Goal: Information Seeking & Learning: Learn about a topic

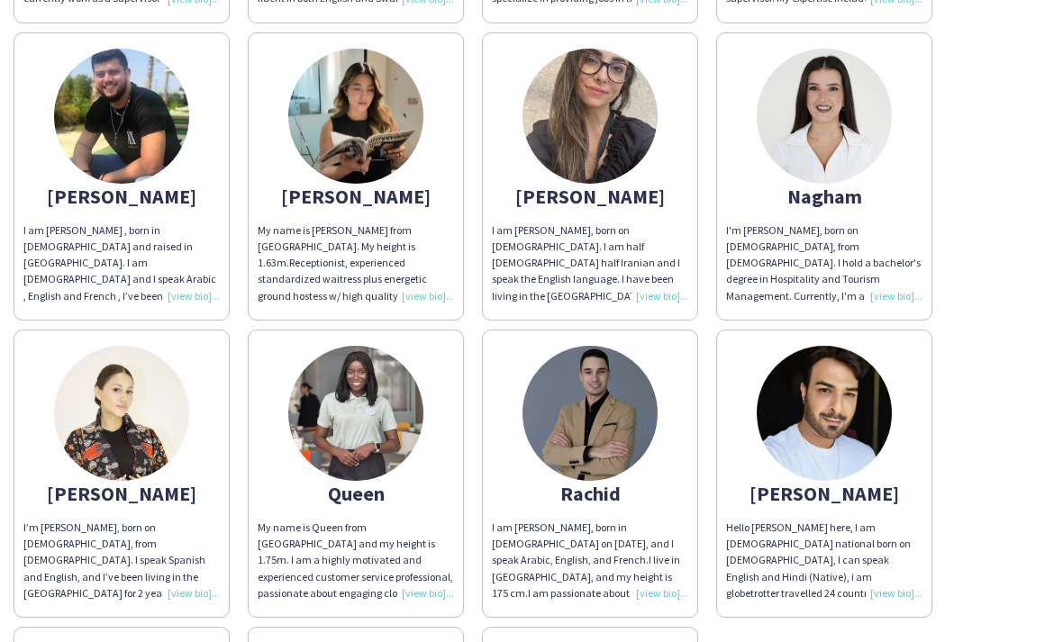
scroll to position [1099, 0]
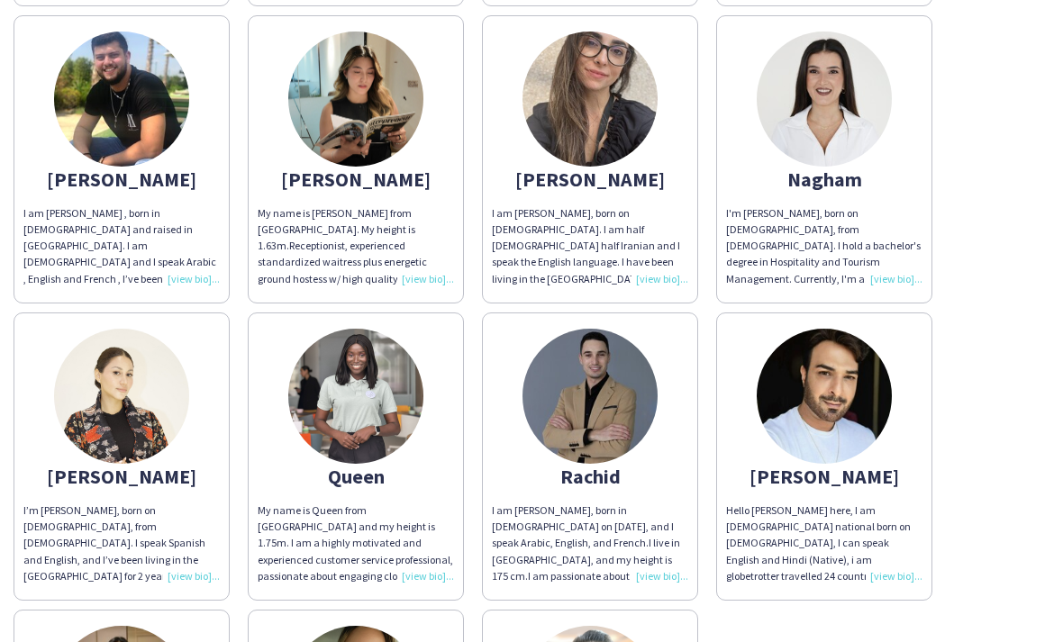
click at [616, 164] on app-share-pages-crew-card "[PERSON_NAME] I am [PERSON_NAME], born on [DEMOGRAPHIC_DATA]. I am half [DEMOGR…" at bounding box center [590, 159] width 216 height 288
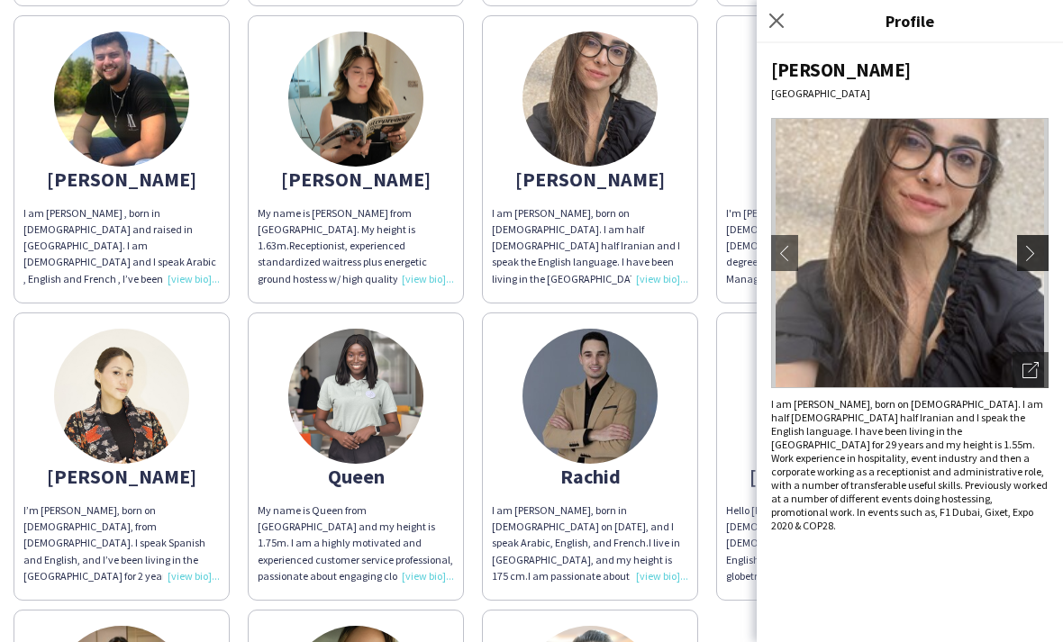
click at [1031, 245] on app-icon "chevron-right" at bounding box center [1035, 253] width 25 height 16
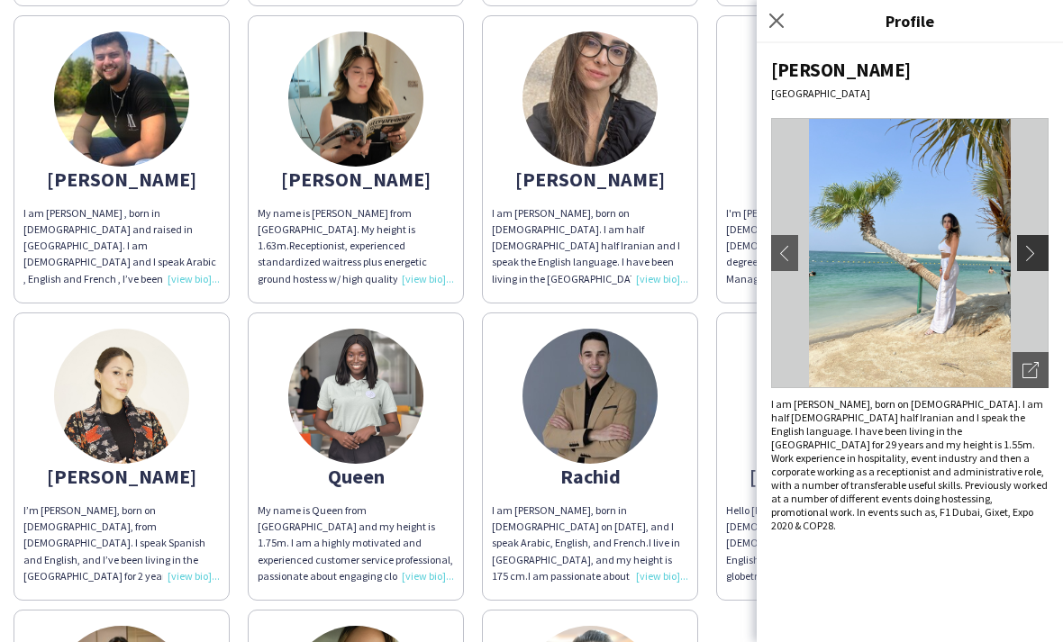
click at [1031, 245] on app-icon "chevron-right" at bounding box center [1035, 253] width 25 height 16
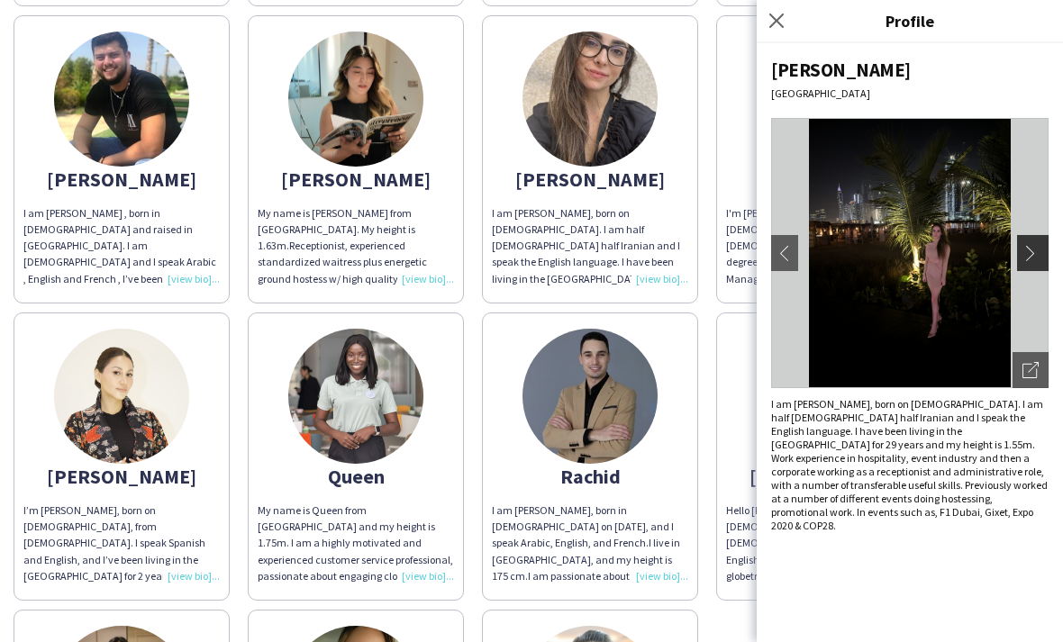
click at [1031, 245] on app-icon "chevron-right" at bounding box center [1035, 253] width 25 height 16
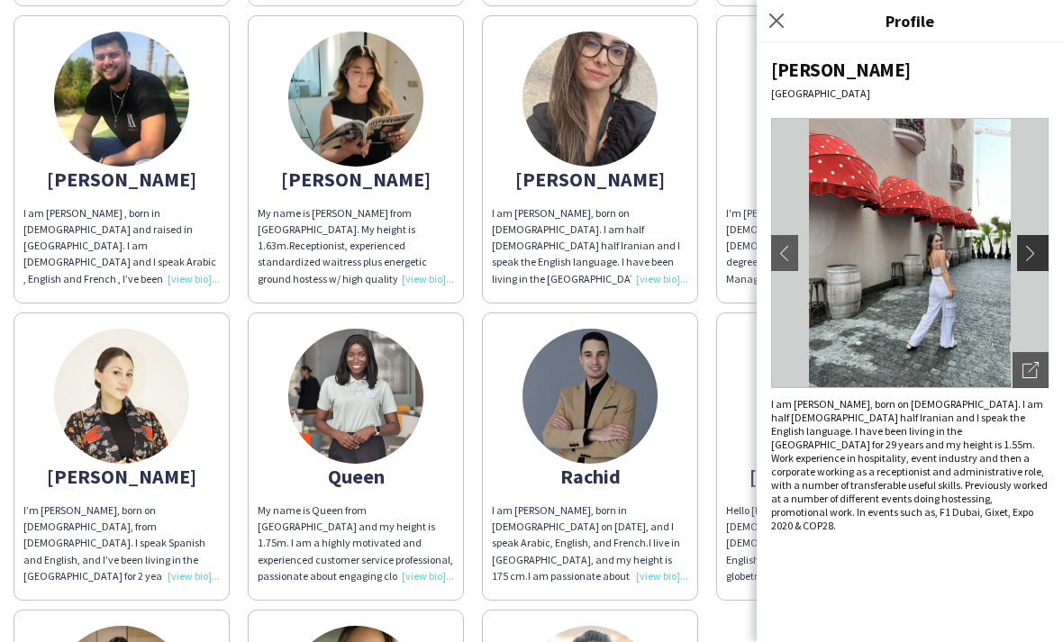
click at [1031, 245] on app-icon "chevron-right" at bounding box center [1035, 253] width 25 height 16
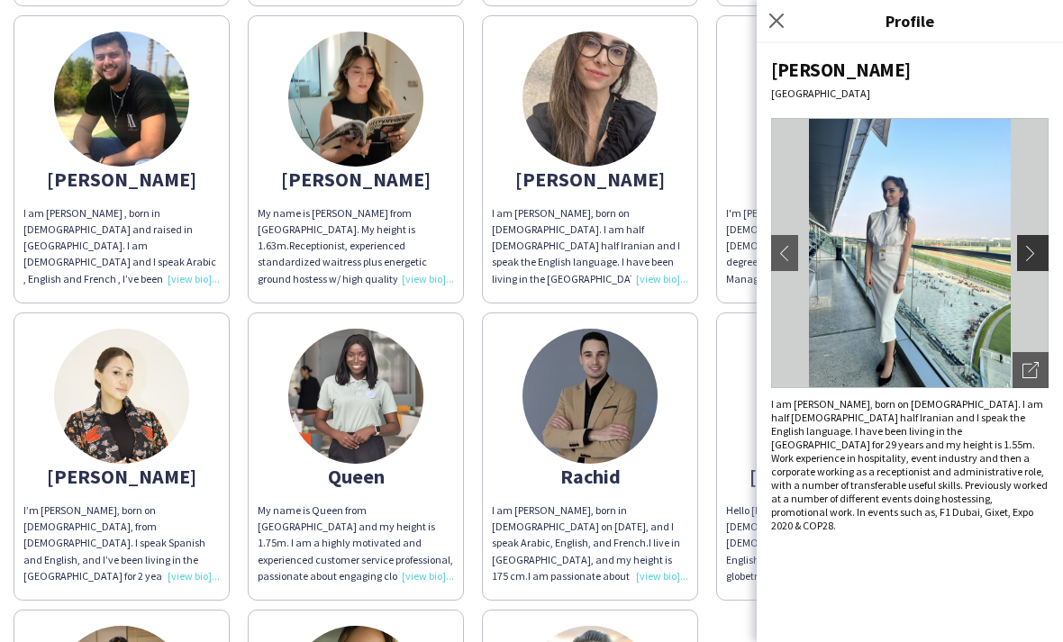
click at [1031, 245] on app-icon "chevron-right" at bounding box center [1035, 253] width 25 height 16
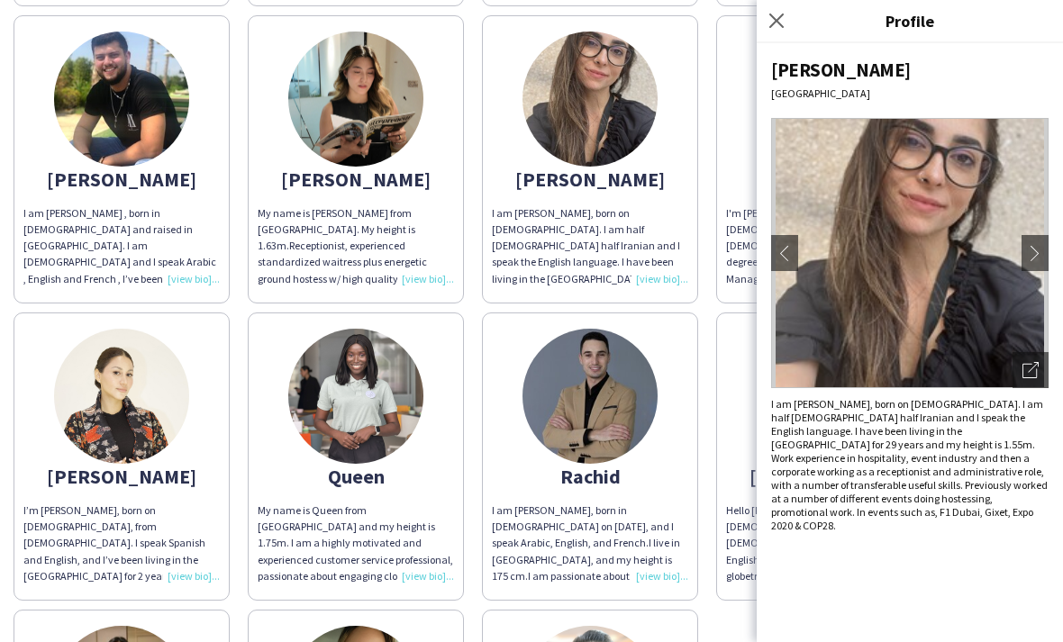
click at [419, 361] on app-share-pages-crew-card "Queen My name is Queen from [GEOGRAPHIC_DATA] and my height is 1.75m. I am a hi…" at bounding box center [356, 457] width 216 height 288
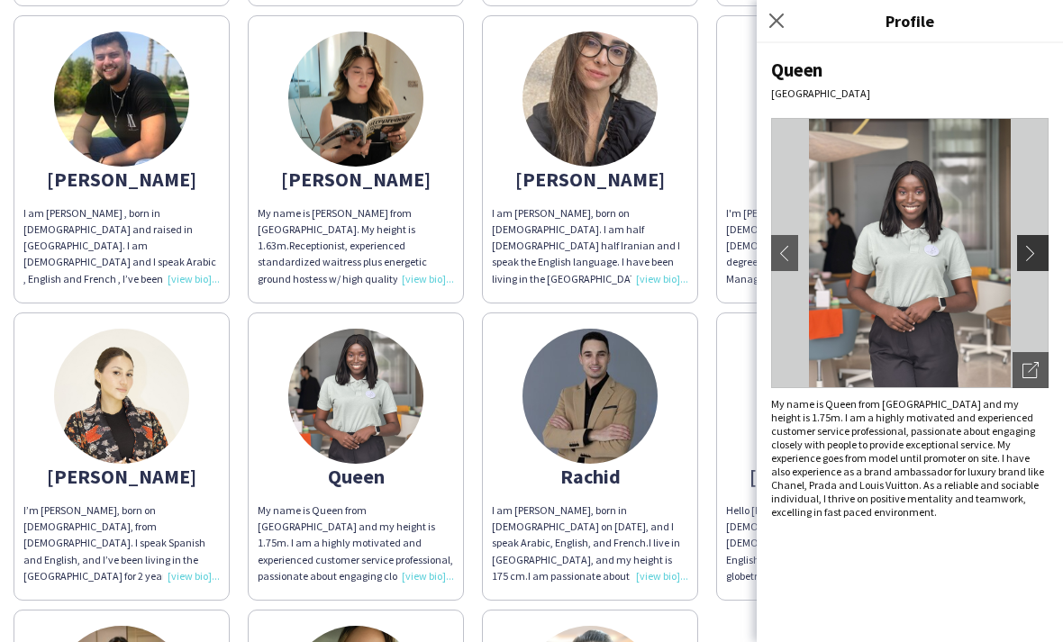
click at [1028, 269] on button "chevron-right" at bounding box center [1035, 253] width 36 height 36
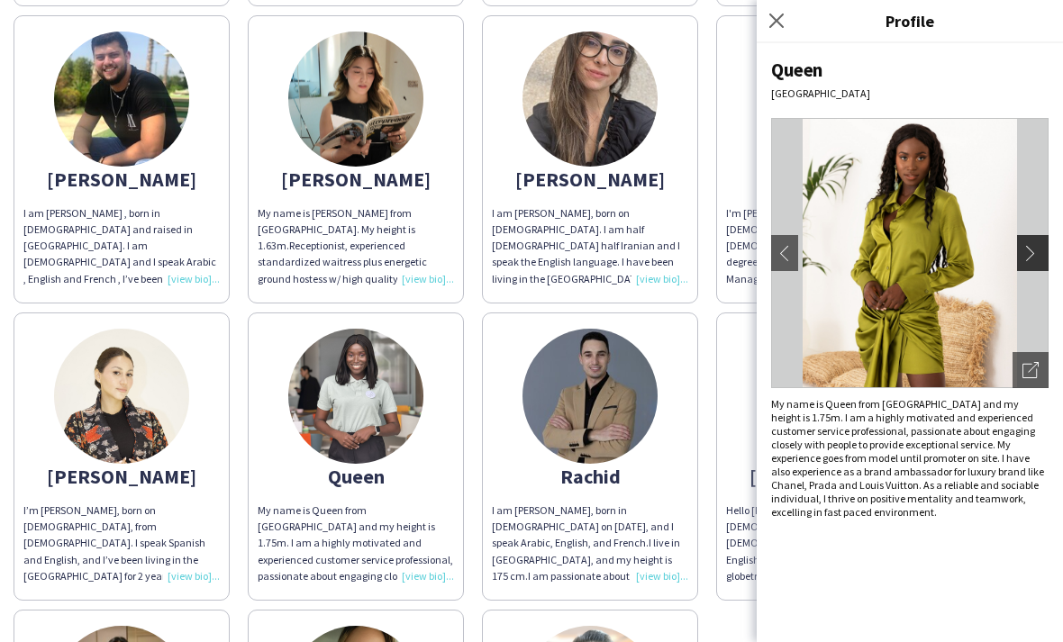
click at [1028, 269] on button "chevron-right" at bounding box center [1035, 253] width 36 height 36
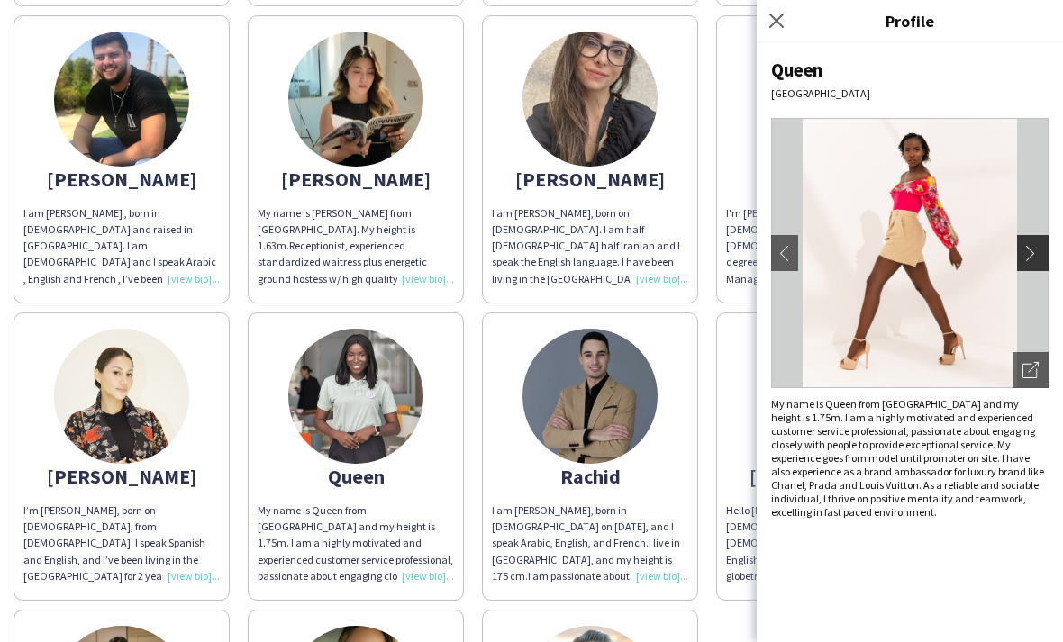
click at [1028, 269] on button "chevron-right" at bounding box center [1035, 253] width 36 height 36
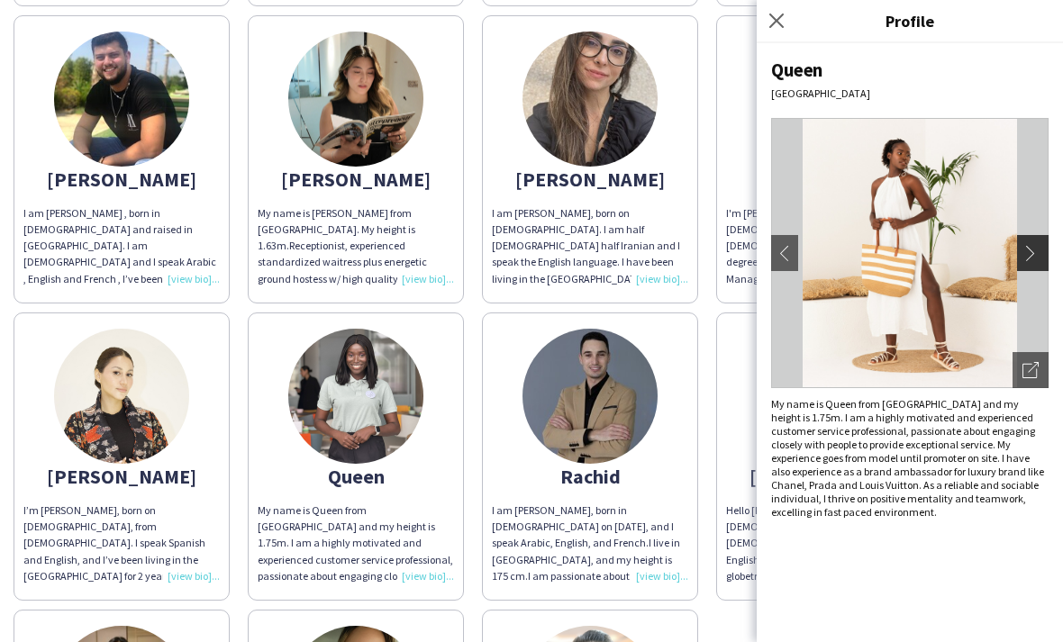
click at [1028, 269] on button "chevron-right" at bounding box center [1035, 253] width 36 height 36
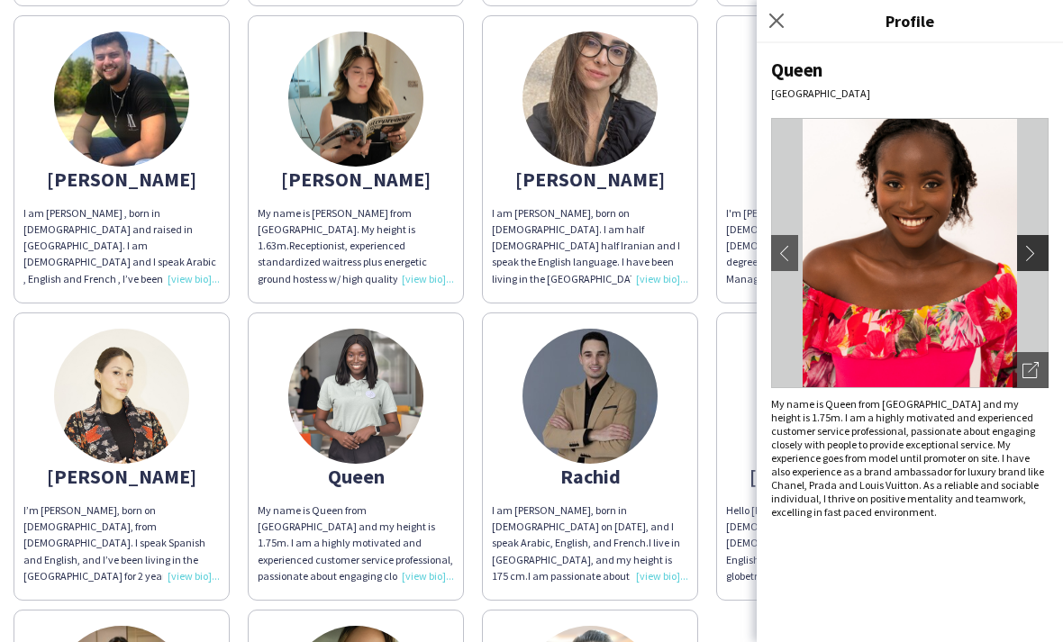
click at [1028, 269] on button "chevron-right" at bounding box center [1035, 253] width 36 height 36
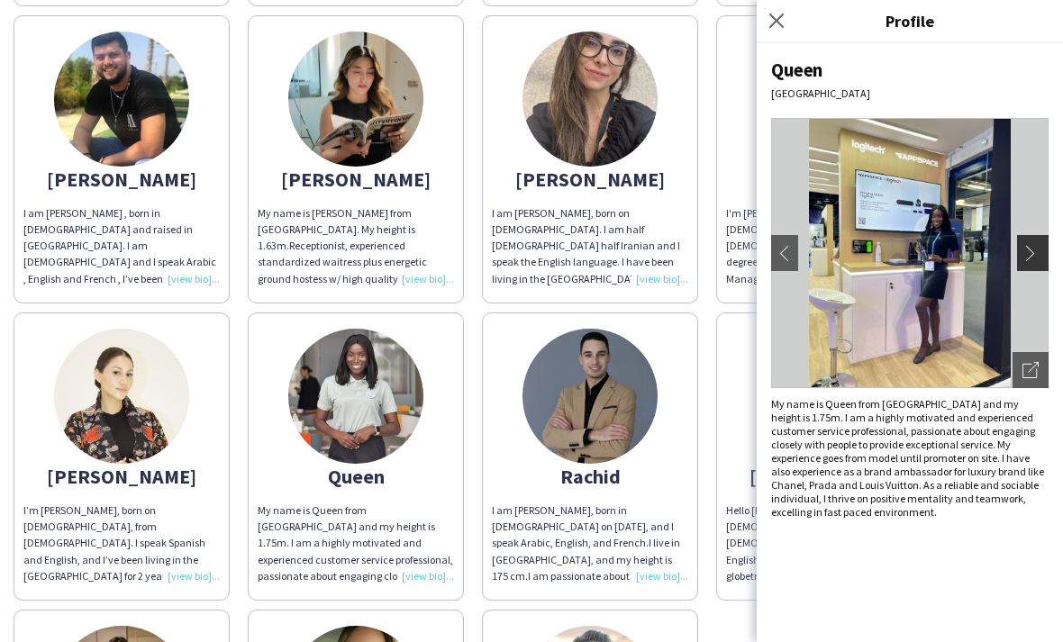
click at [1028, 269] on button "chevron-right" at bounding box center [1035, 253] width 36 height 36
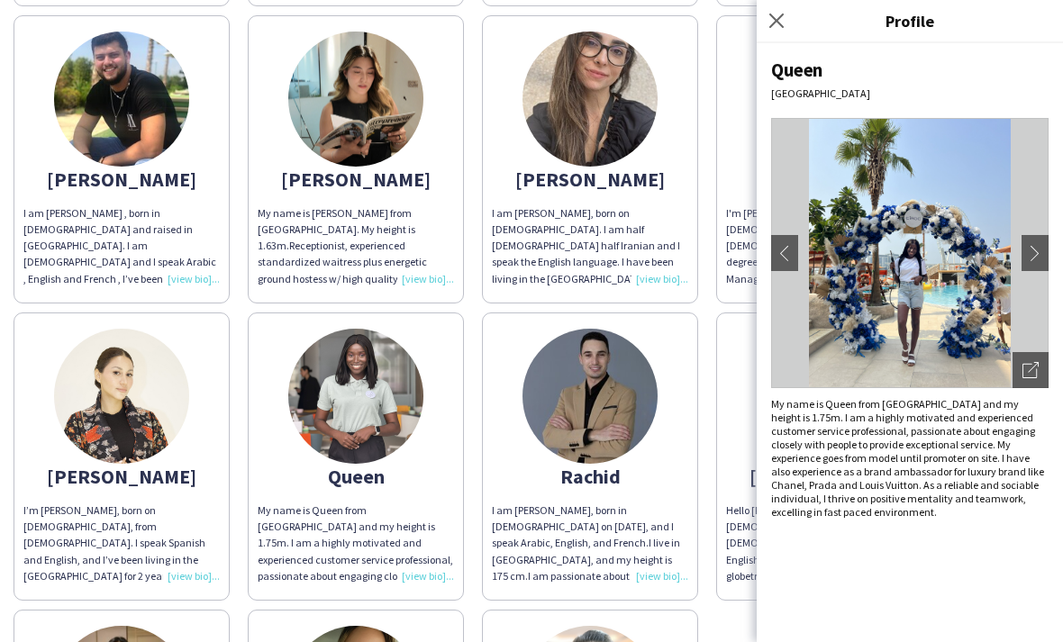
click at [471, 405] on div "Areeba An enthusiastic person who has 8 years of customer service experience in…" at bounding box center [532, 155] width 1036 height 1488
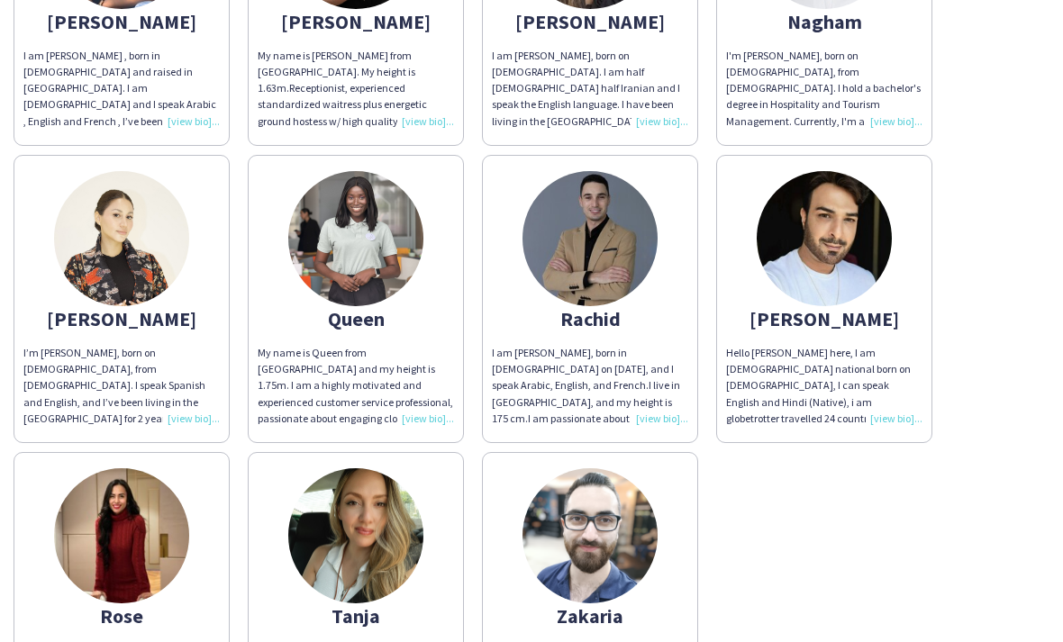
scroll to position [1258, 0]
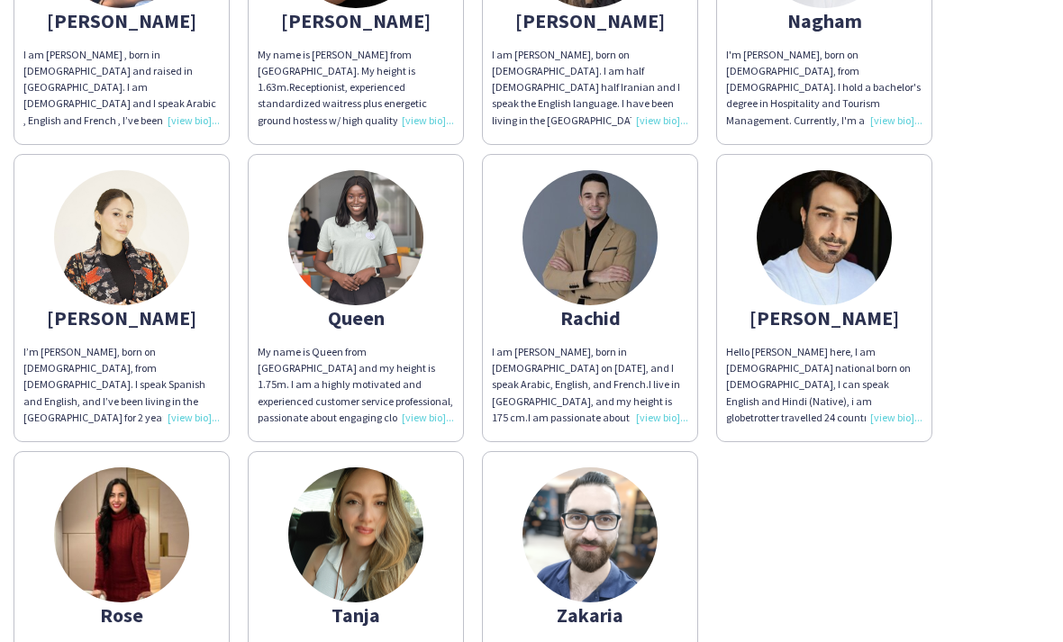
click at [832, 255] on img at bounding box center [824, 237] width 135 height 135
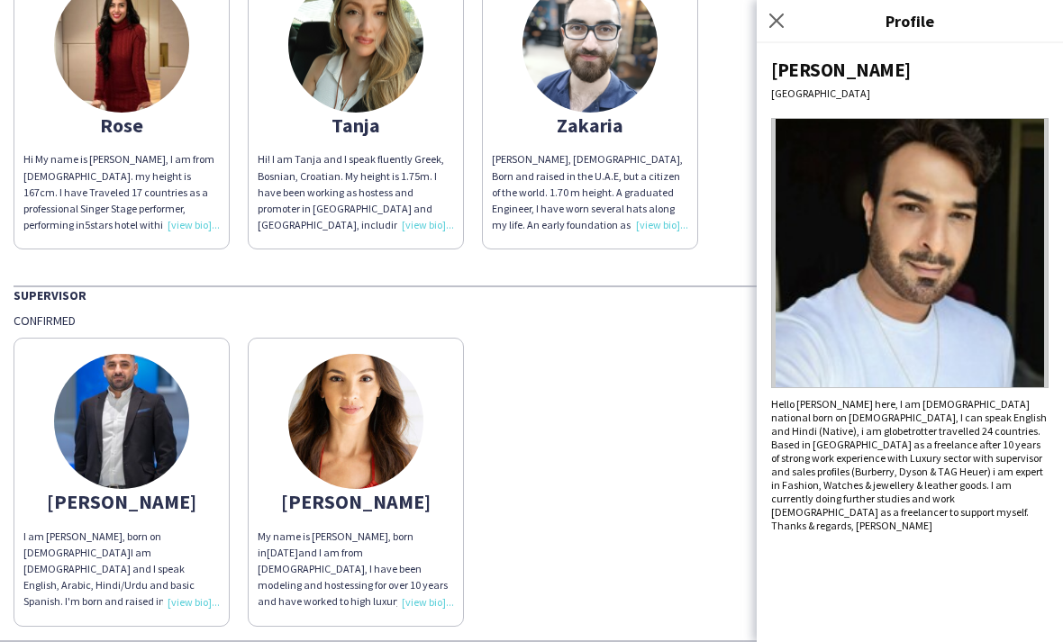
scroll to position [1747, 0]
click at [83, 533] on div "I am [PERSON_NAME], born on [DEMOGRAPHIC_DATA]I am [DEMOGRAPHIC_DATA] and I spe…" at bounding box center [121, 571] width 196 height 82
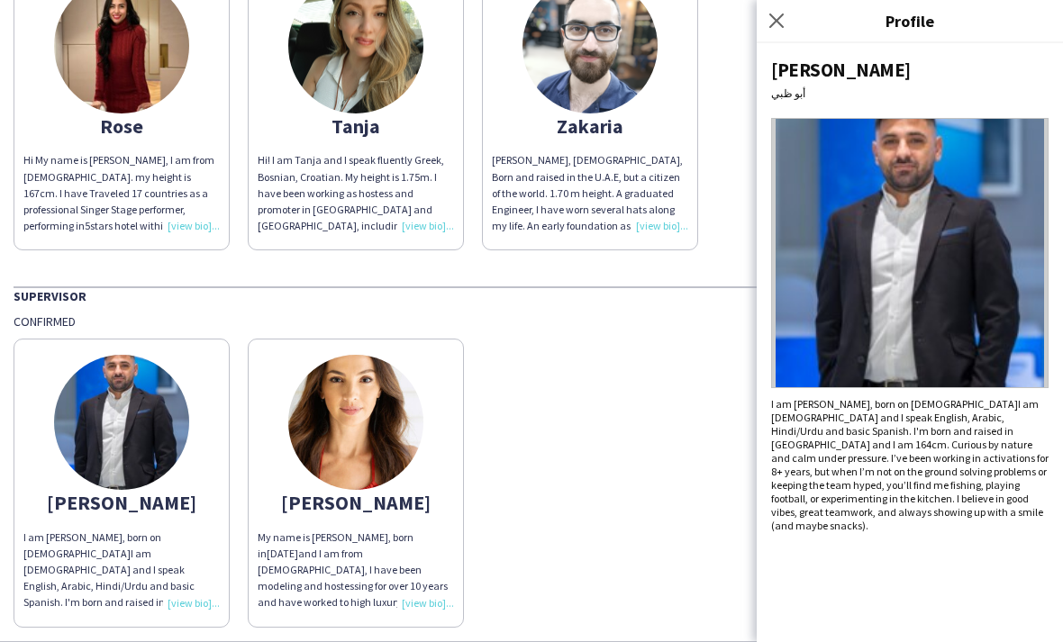
click at [411, 421] on img at bounding box center [355, 422] width 135 height 135
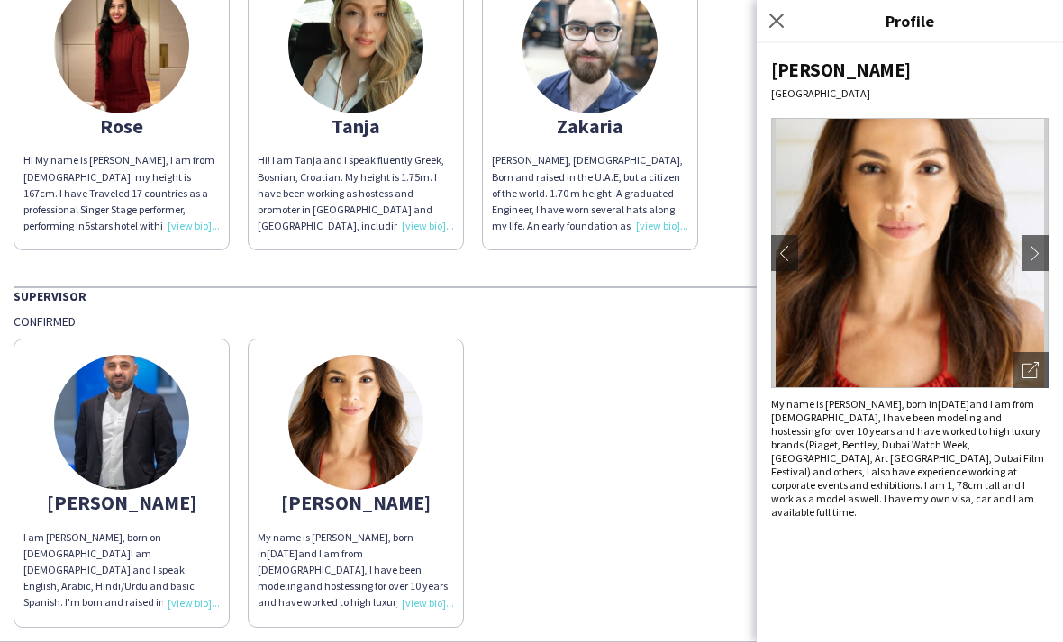
click at [174, 438] on img at bounding box center [121, 422] width 135 height 135
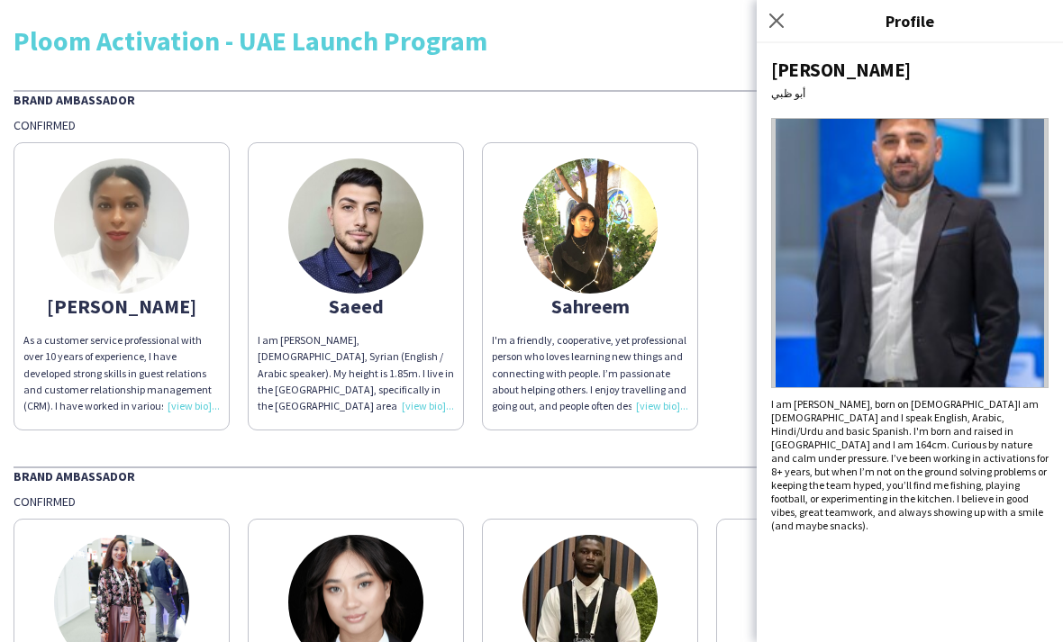
scroll to position [0, 0]
click at [771, 20] on icon "Close pop-in" at bounding box center [776, 20] width 17 height 17
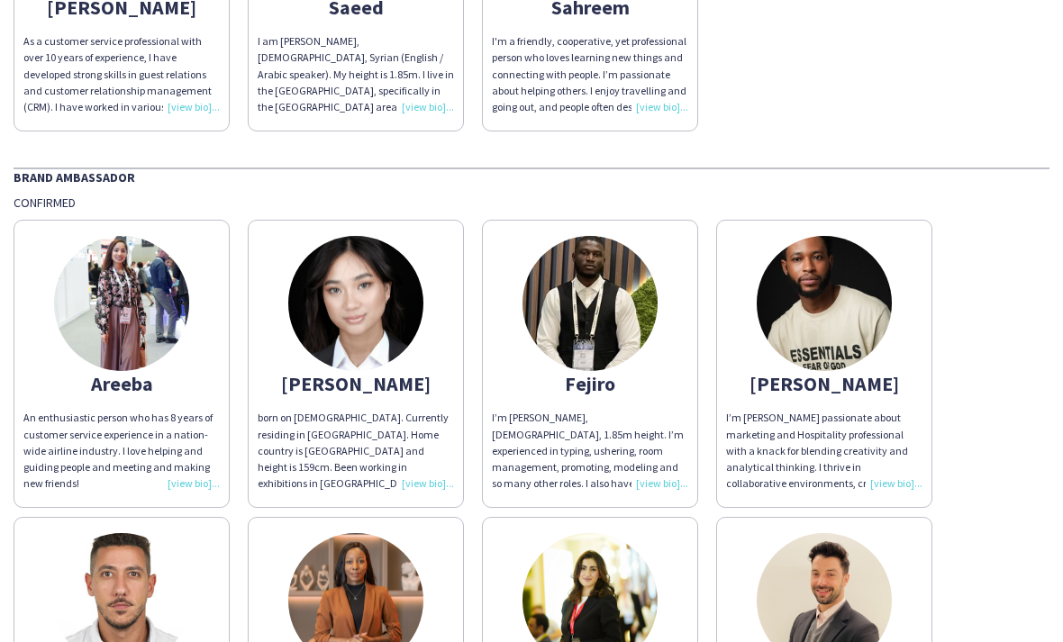
scroll to position [302, 0]
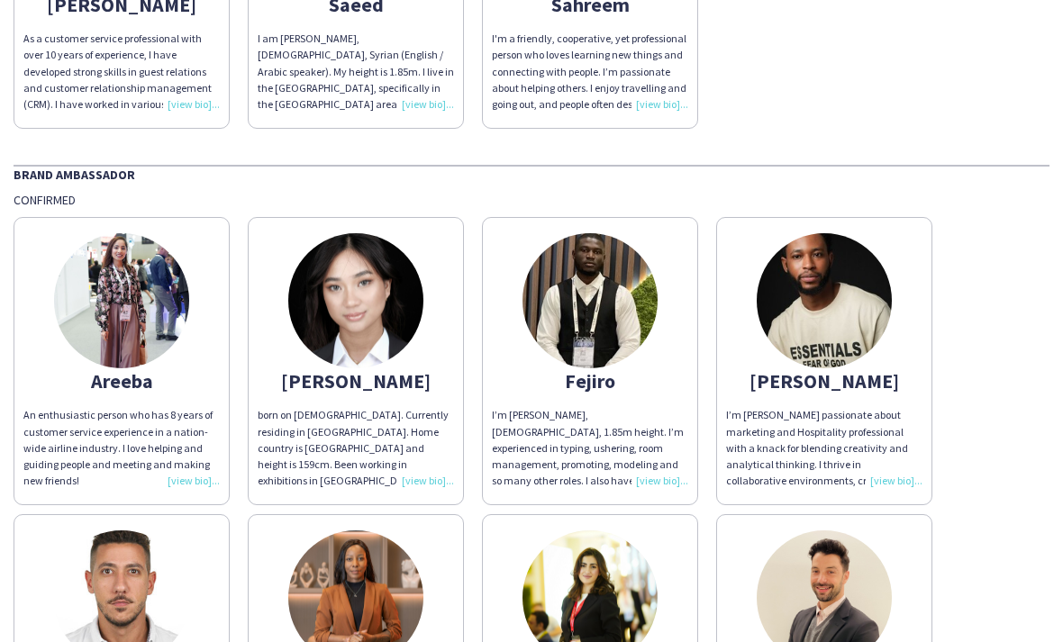
click at [356, 355] on img at bounding box center [355, 300] width 135 height 135
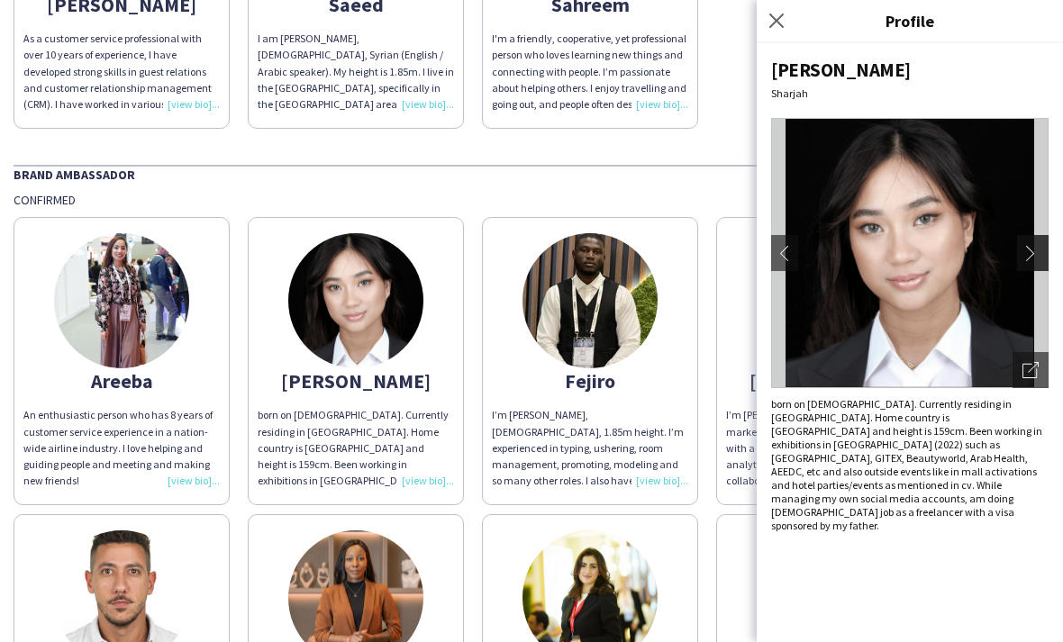
click at [1028, 254] on app-icon "chevron-right" at bounding box center [1035, 253] width 25 height 16
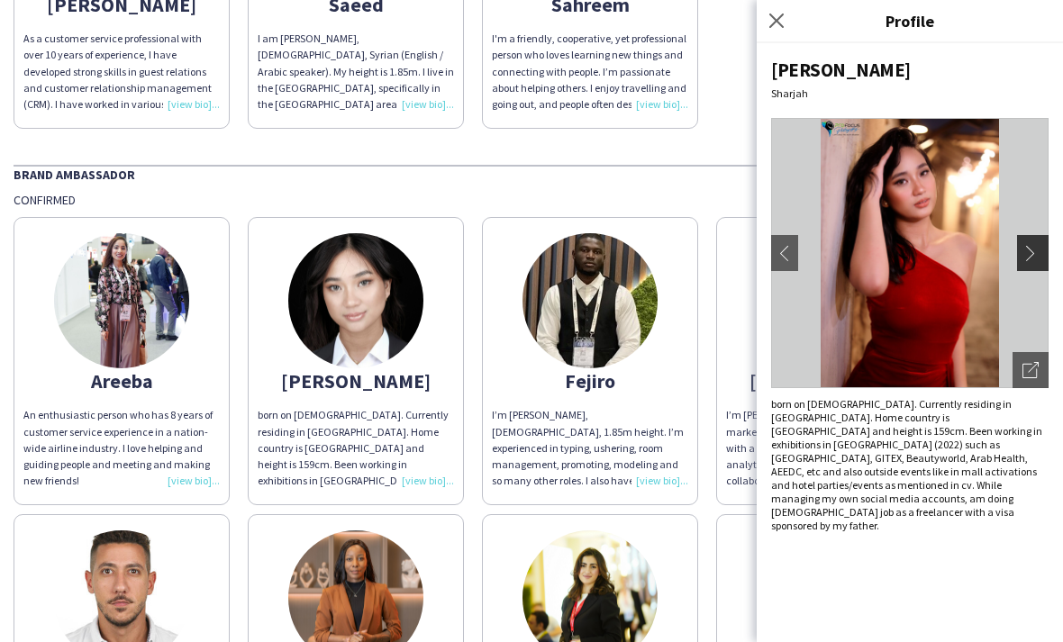
click at [1028, 254] on app-icon "chevron-right" at bounding box center [1035, 253] width 25 height 16
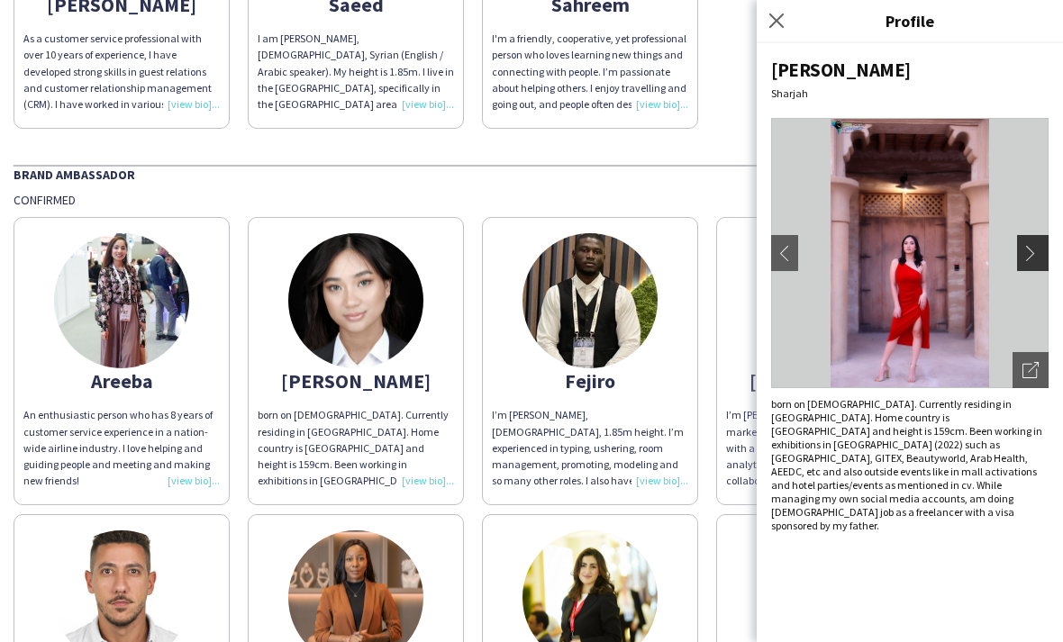
click at [1029, 254] on app-icon "chevron-right" at bounding box center [1035, 253] width 25 height 16
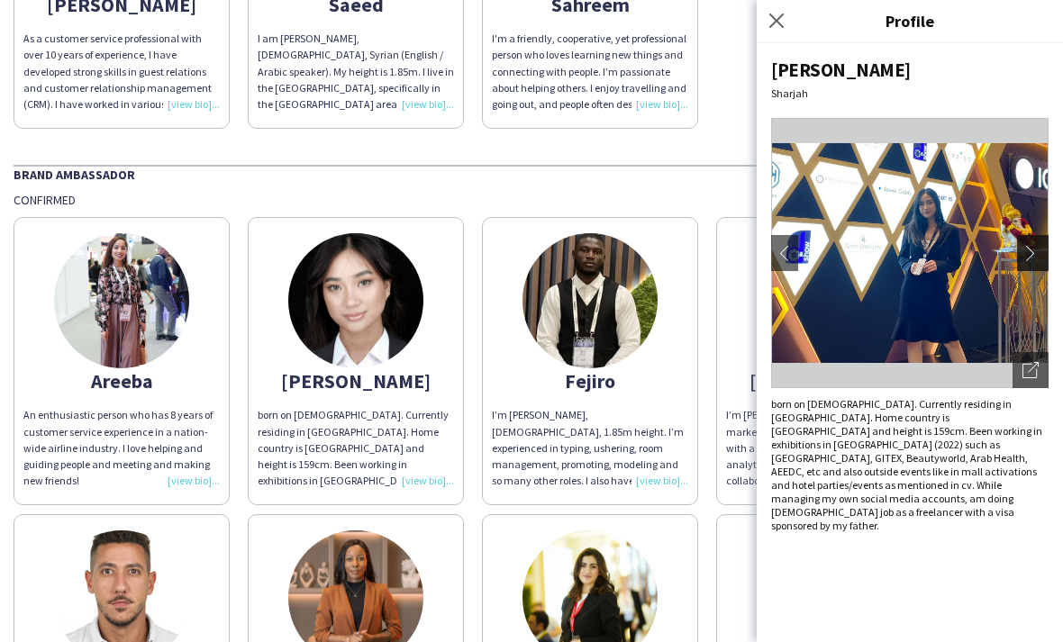
click at [0, 0] on html "Ploom Activation - UAE Launch Program Brand Ambassador Confirmed [PERSON_NAME] …" at bounding box center [531, 321] width 1063 height 642
click at [1029, 254] on app-icon "chevron-right" at bounding box center [1035, 253] width 25 height 16
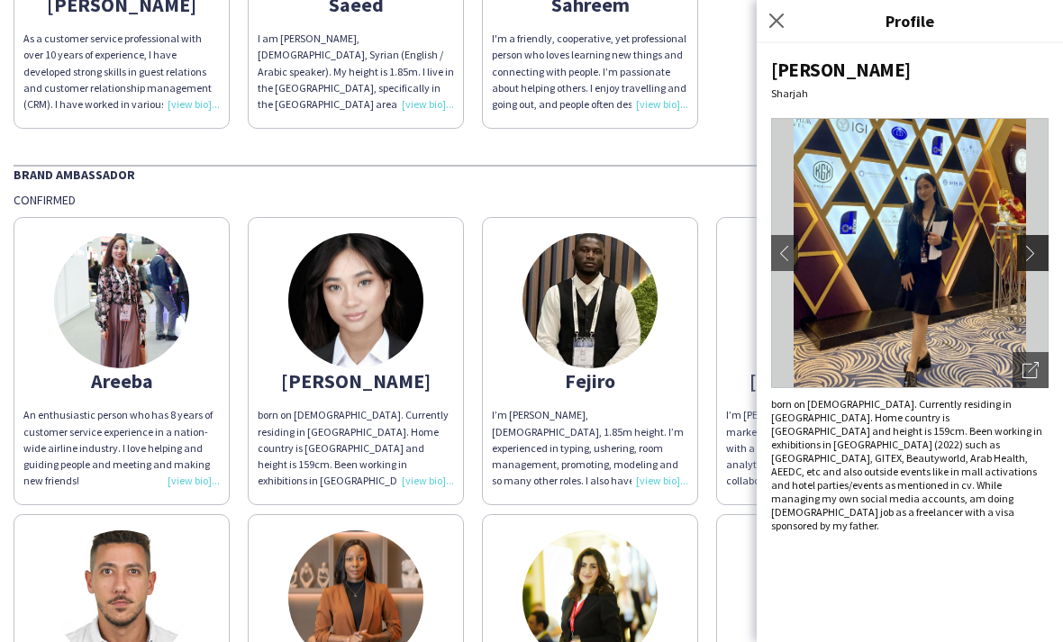
click at [1029, 254] on app-icon "chevron-right" at bounding box center [1035, 253] width 25 height 16
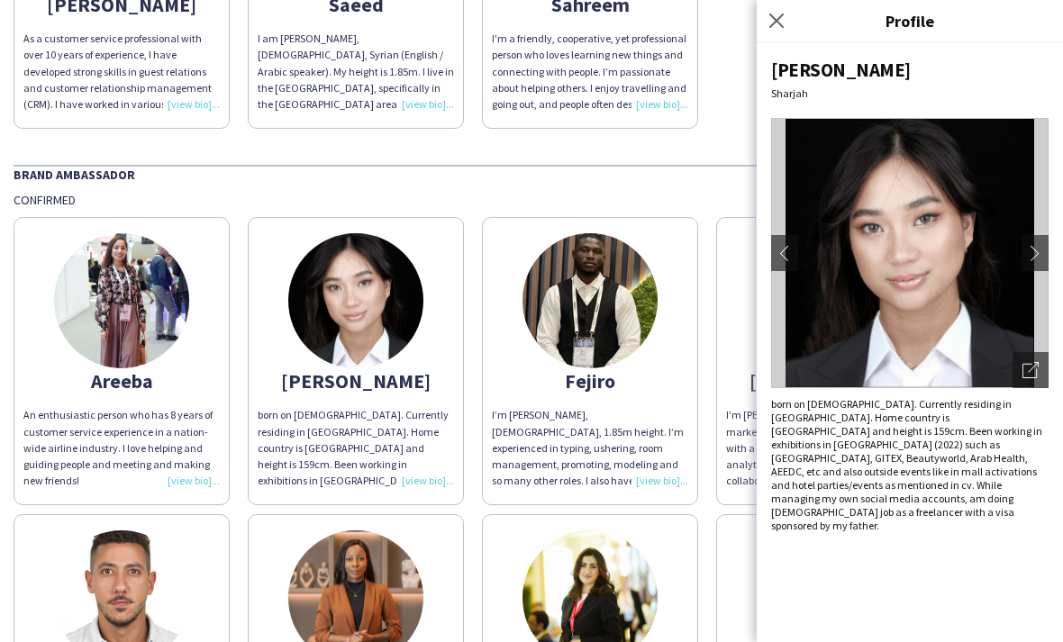
click at [105, 305] on img at bounding box center [121, 300] width 135 height 135
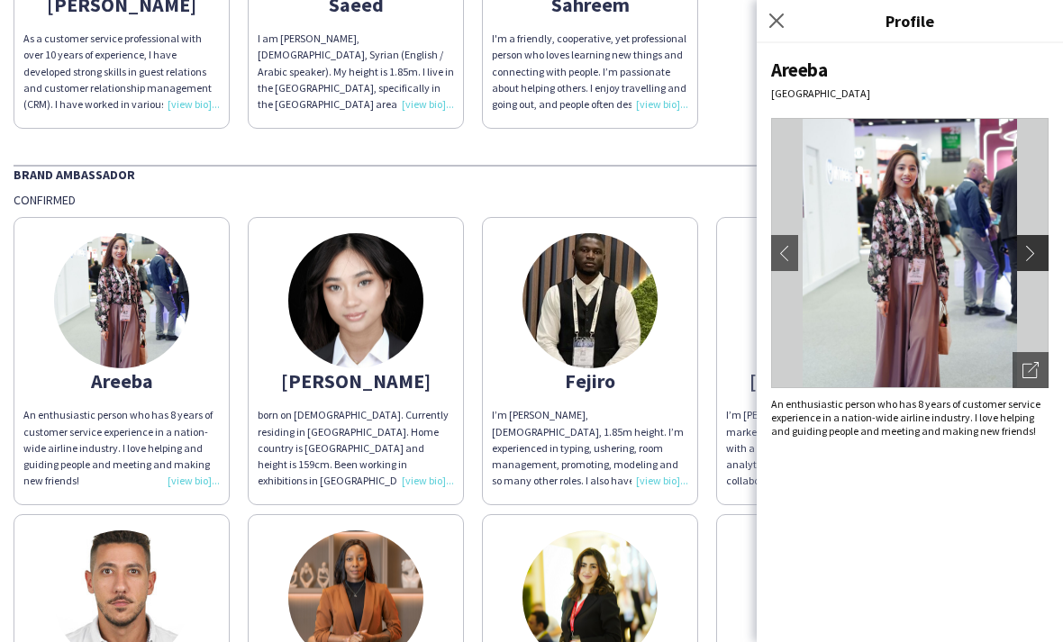
click at [1025, 243] on button "chevron-right" at bounding box center [1035, 253] width 36 height 36
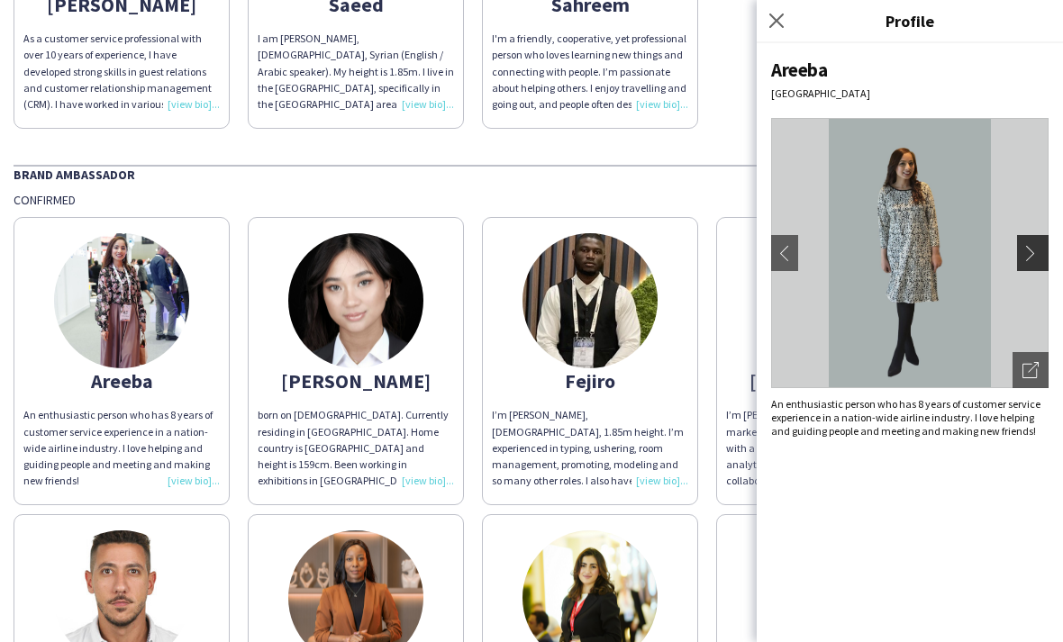
click at [1027, 250] on app-icon "chevron-right" at bounding box center [1035, 253] width 25 height 16
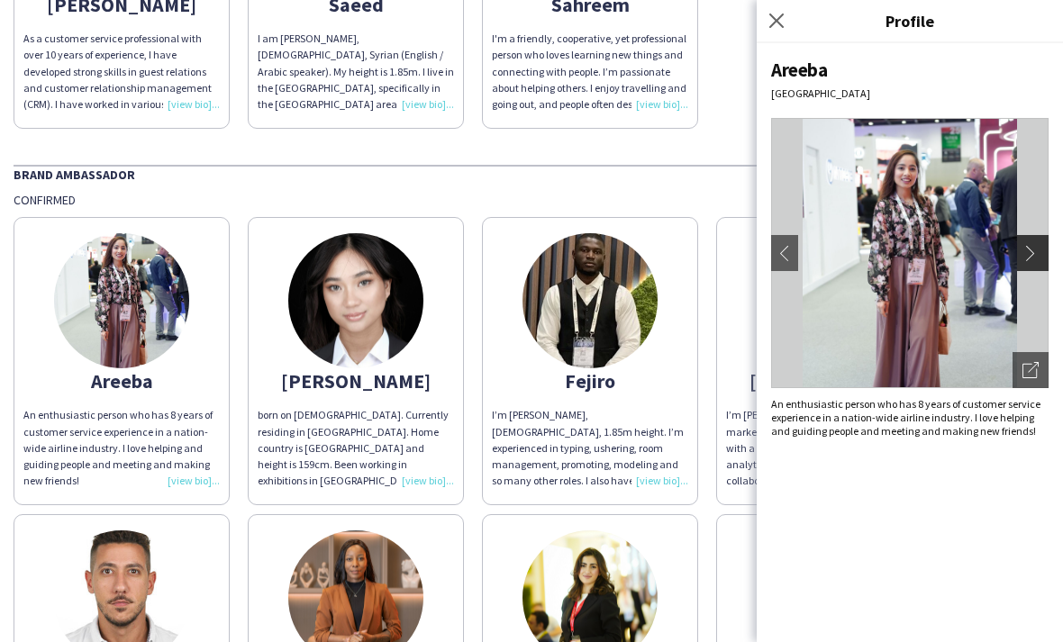
click at [1027, 250] on app-icon "chevron-right" at bounding box center [1035, 253] width 25 height 16
click at [618, 303] on img at bounding box center [590, 300] width 135 height 135
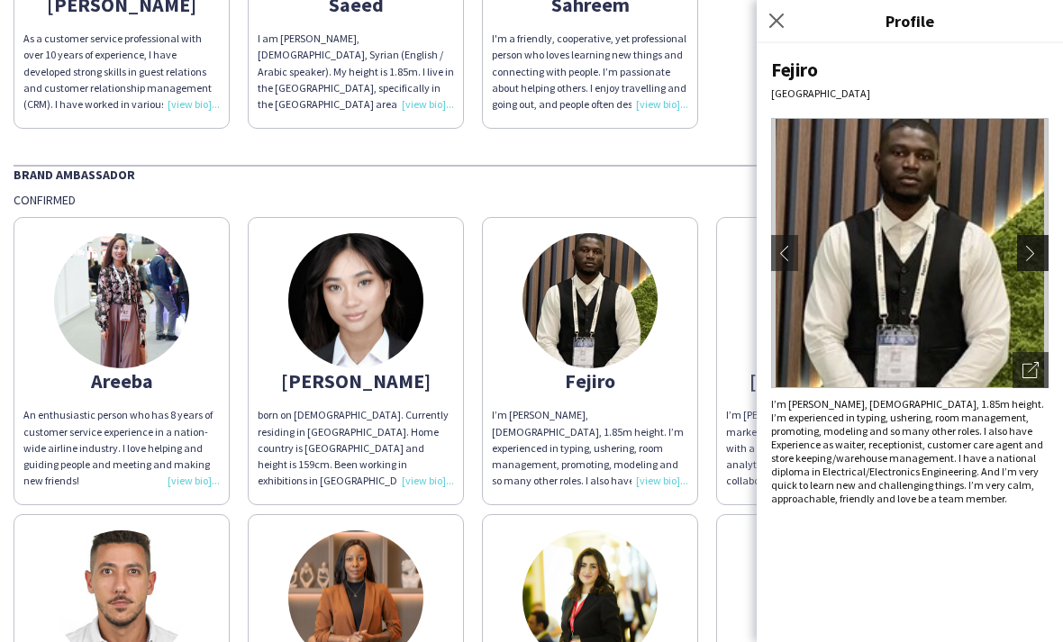
click at [1036, 257] on app-icon "chevron-right" at bounding box center [1035, 253] width 25 height 16
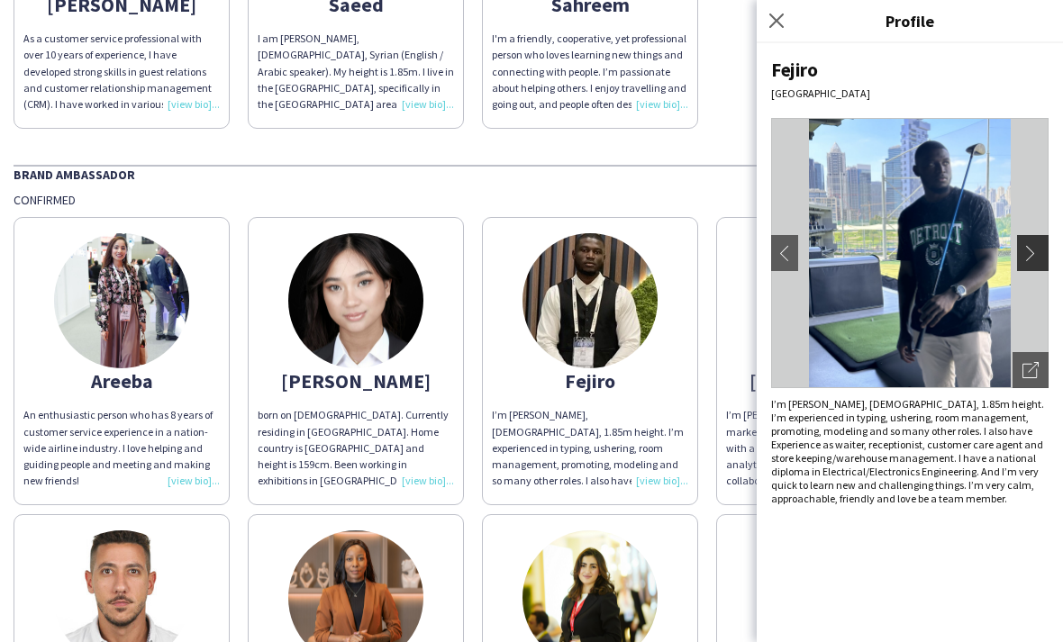
click at [1036, 257] on app-icon "chevron-right" at bounding box center [1035, 253] width 25 height 16
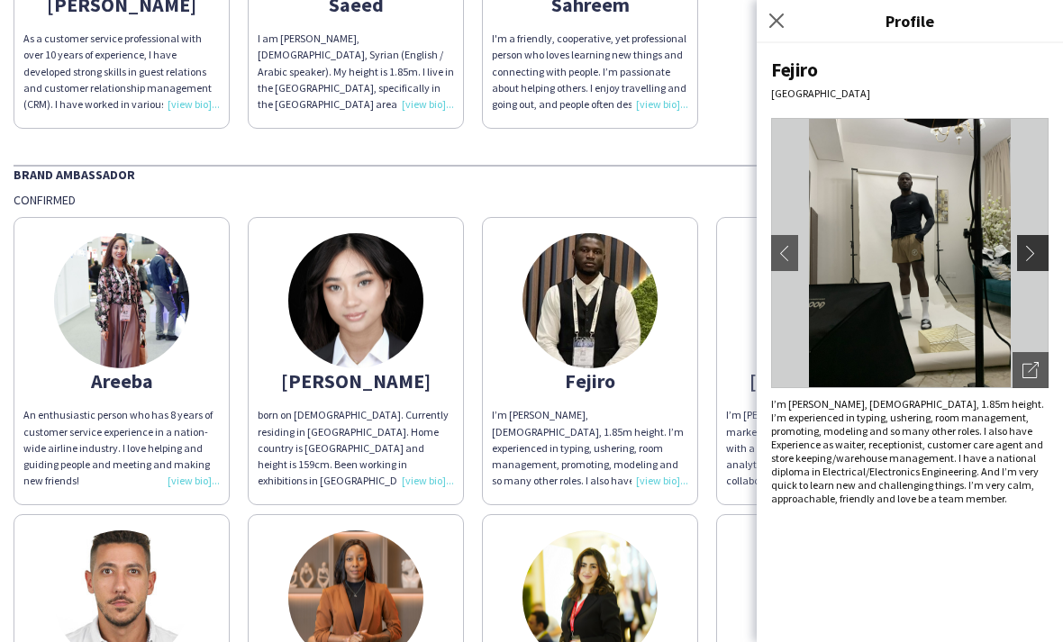
click at [1036, 257] on app-icon "chevron-right" at bounding box center [1035, 253] width 25 height 16
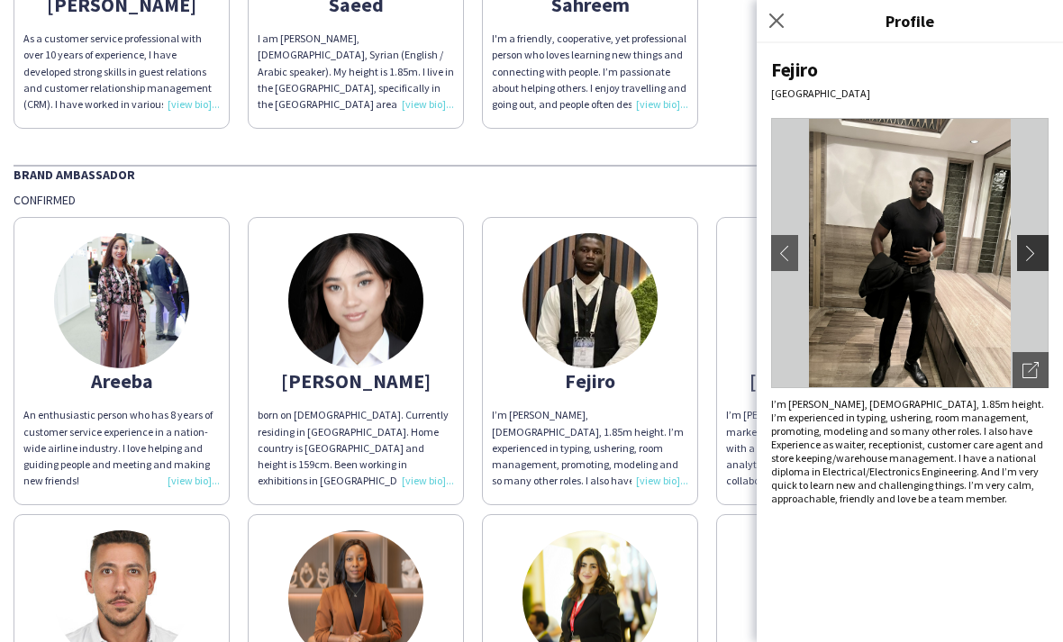
click at [1036, 257] on app-icon "chevron-right" at bounding box center [1035, 253] width 25 height 16
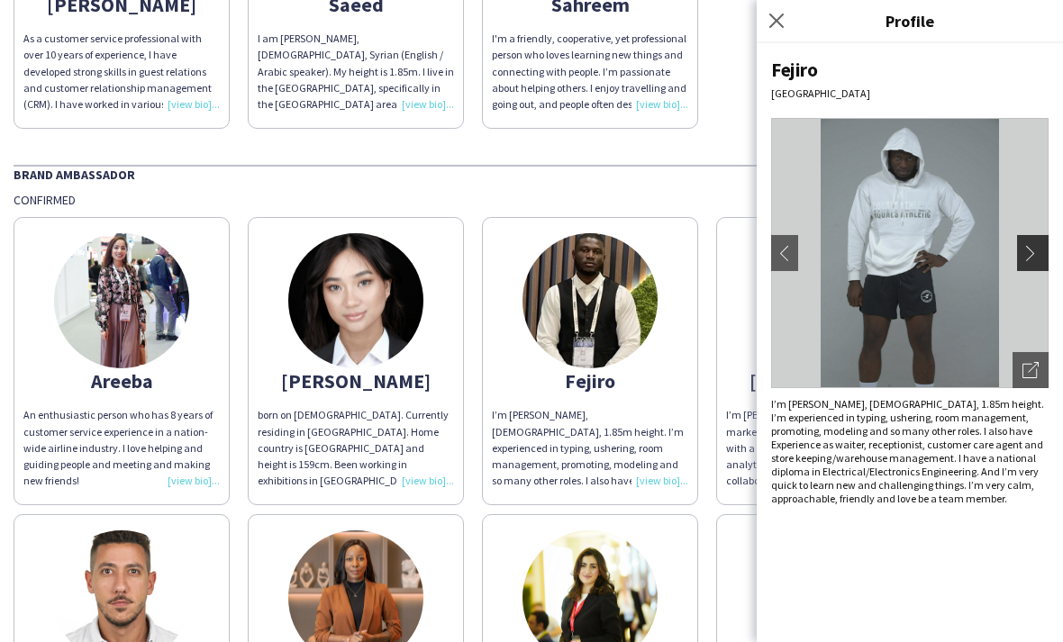
click at [0, 0] on html "Ploom Activation - UAE Launch Program Brand Ambassador Confirmed [PERSON_NAME] …" at bounding box center [531, 321] width 1063 height 642
drag, startPoint x: 1036, startPoint y: 257, endPoint x: 1002, endPoint y: 426, distance: 172.8
click at [0, 0] on html "Ploom Activation - UAE Launch Program Brand Ambassador Confirmed [PERSON_NAME] …" at bounding box center [531, 321] width 1063 height 642
click at [1002, 426] on div "I’m [PERSON_NAME], [DEMOGRAPHIC_DATA], 1.85m height. I’m experienced in typing,…" at bounding box center [910, 451] width 278 height 108
click at [1036, 263] on button "chevron-right" at bounding box center [1035, 253] width 36 height 36
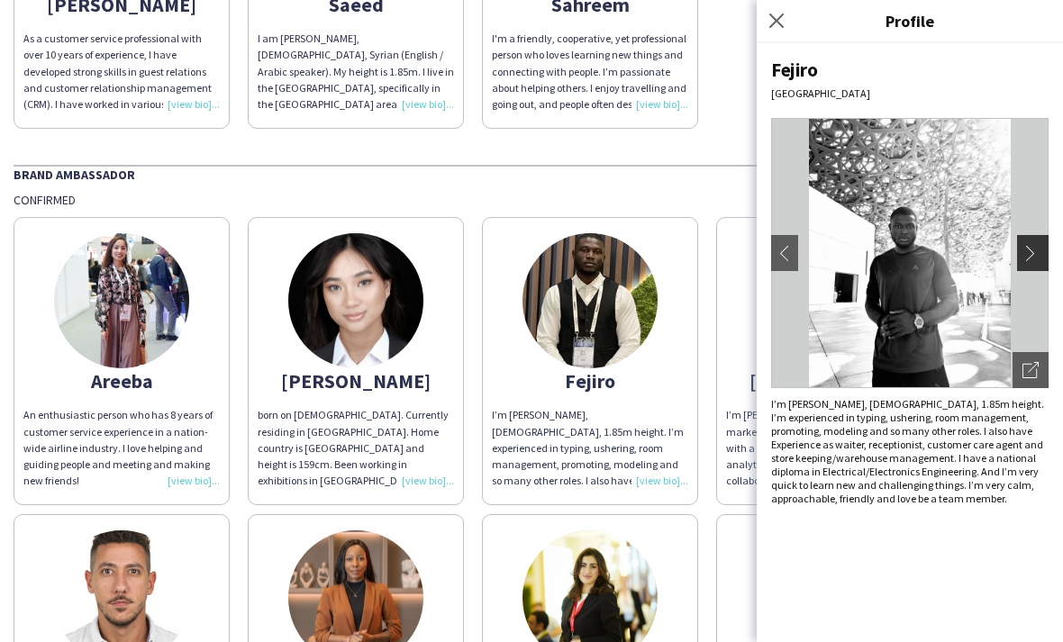
click at [1036, 263] on button "chevron-right" at bounding box center [1035, 253] width 36 height 36
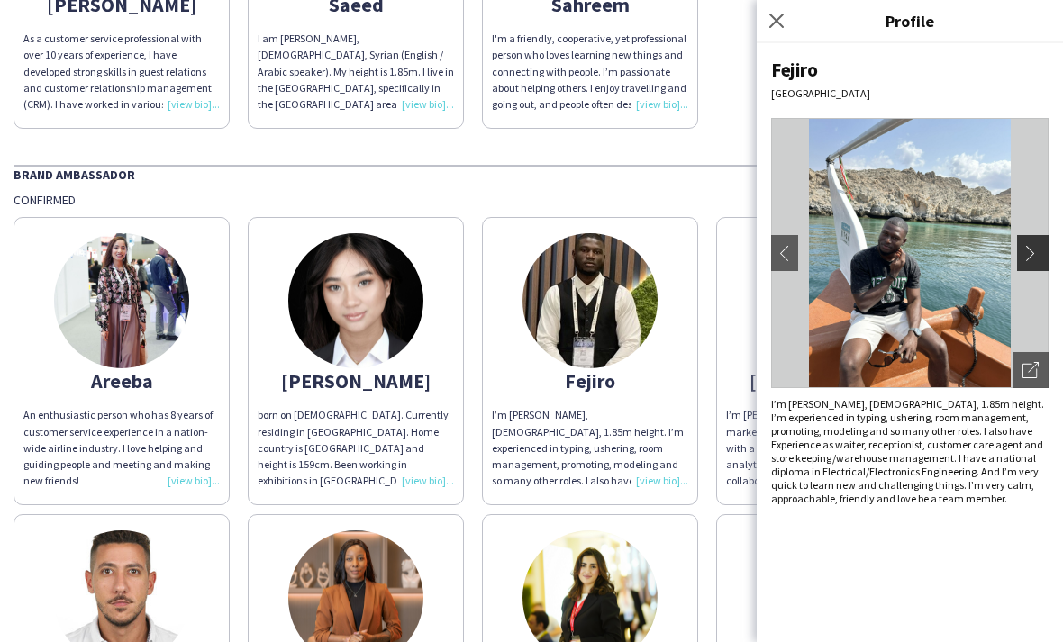
click at [1036, 263] on button "chevron-right" at bounding box center [1035, 253] width 36 height 36
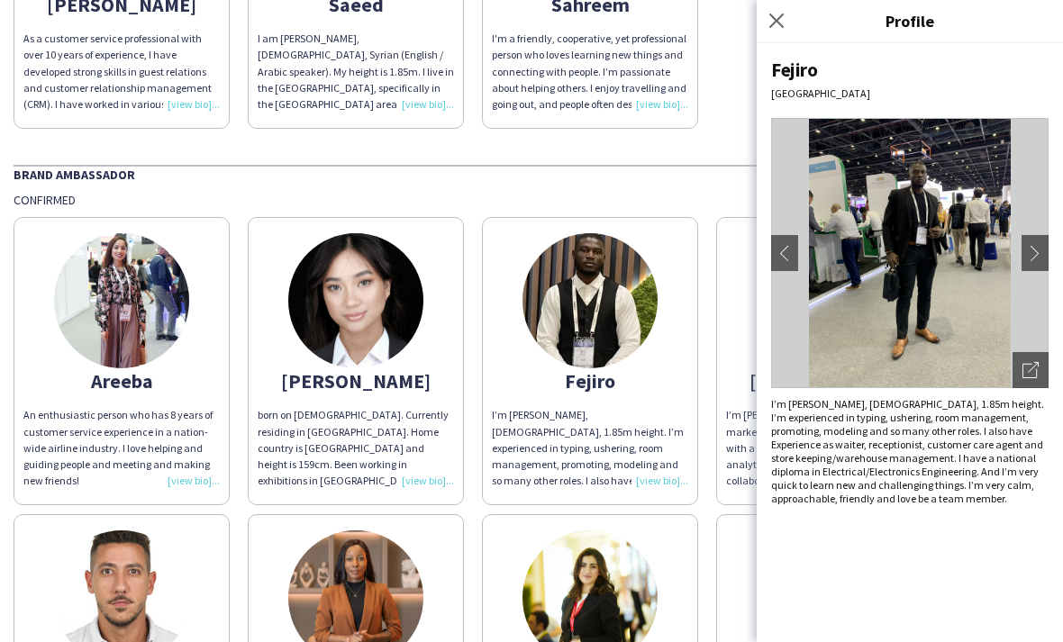
click at [732, 290] on app-share-pages-crew-card "[PERSON_NAME]’m [PERSON_NAME] passionate about marketing and Hospitality profes…" at bounding box center [824, 361] width 216 height 288
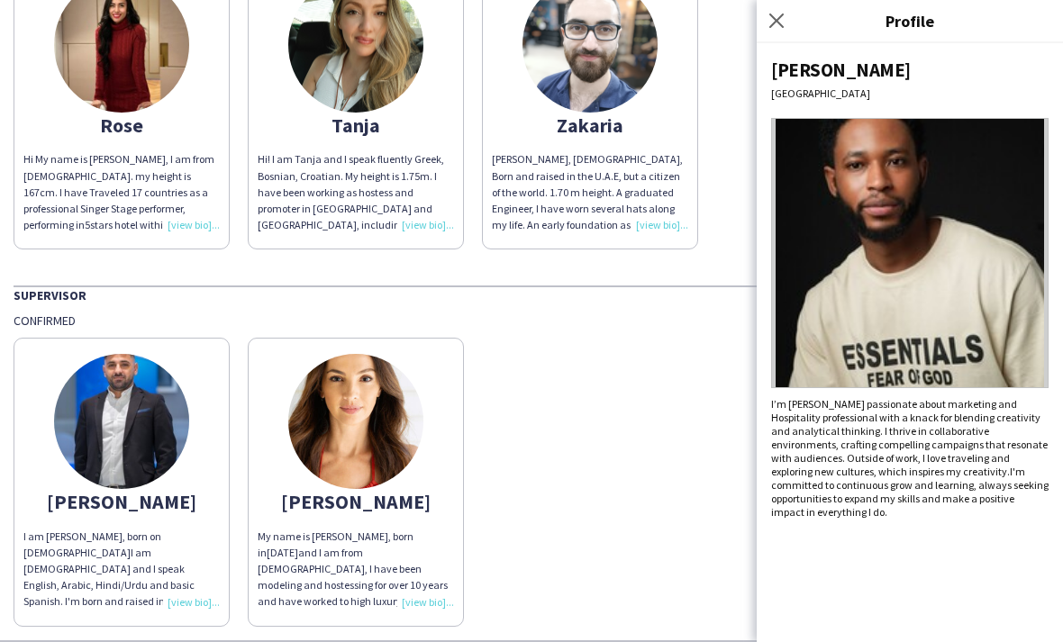
scroll to position [1747, 0]
click at [116, 440] on img at bounding box center [121, 422] width 135 height 135
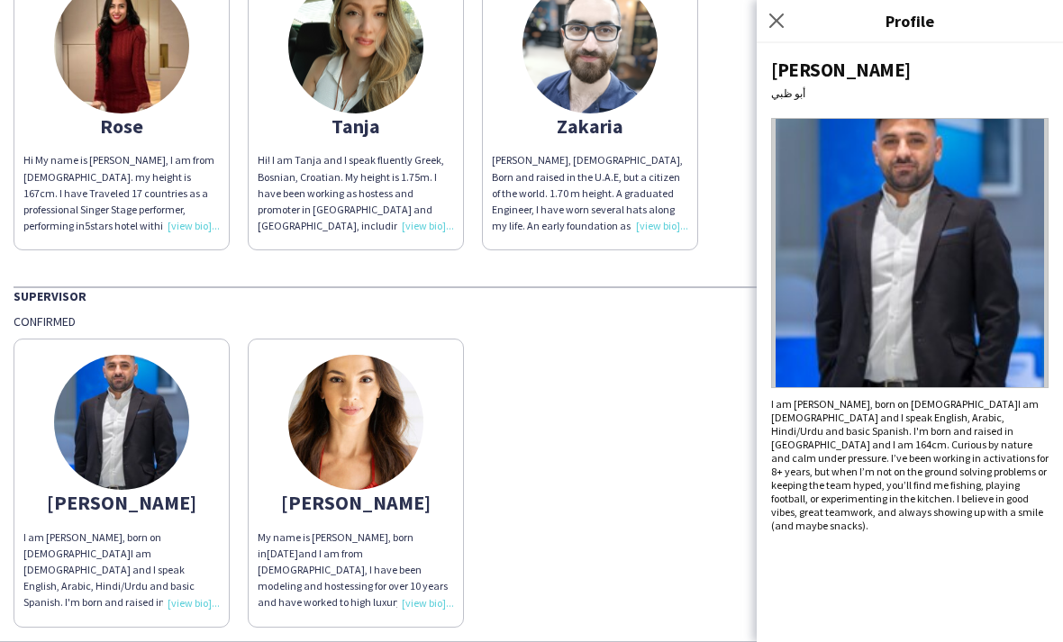
click at [1025, 250] on img at bounding box center [910, 253] width 278 height 270
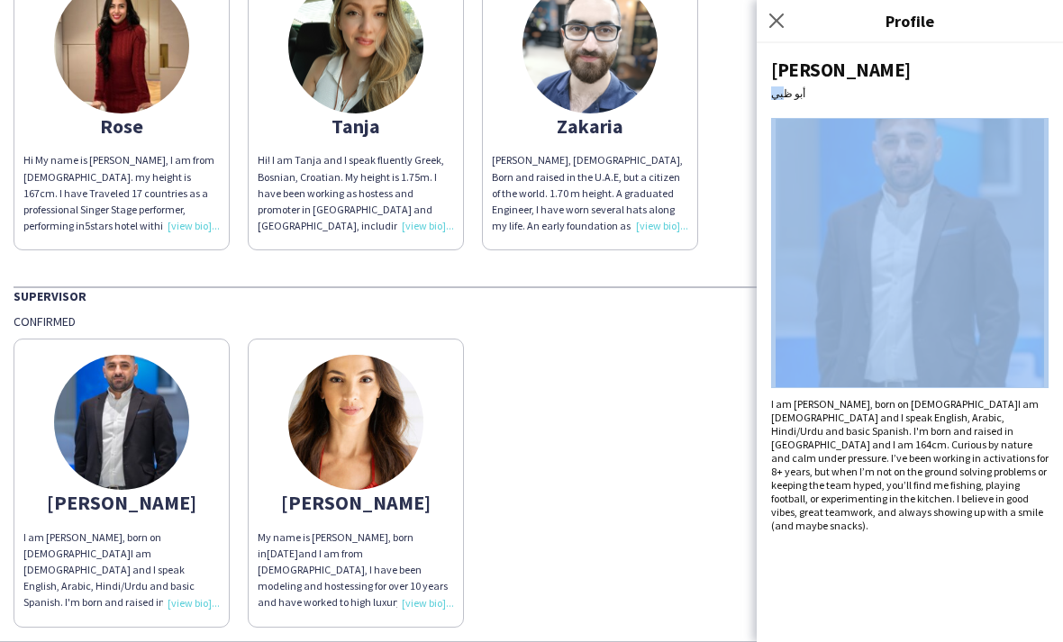
click at [1025, 250] on img at bounding box center [910, 253] width 278 height 270
click at [1024, 250] on img at bounding box center [910, 253] width 278 height 270
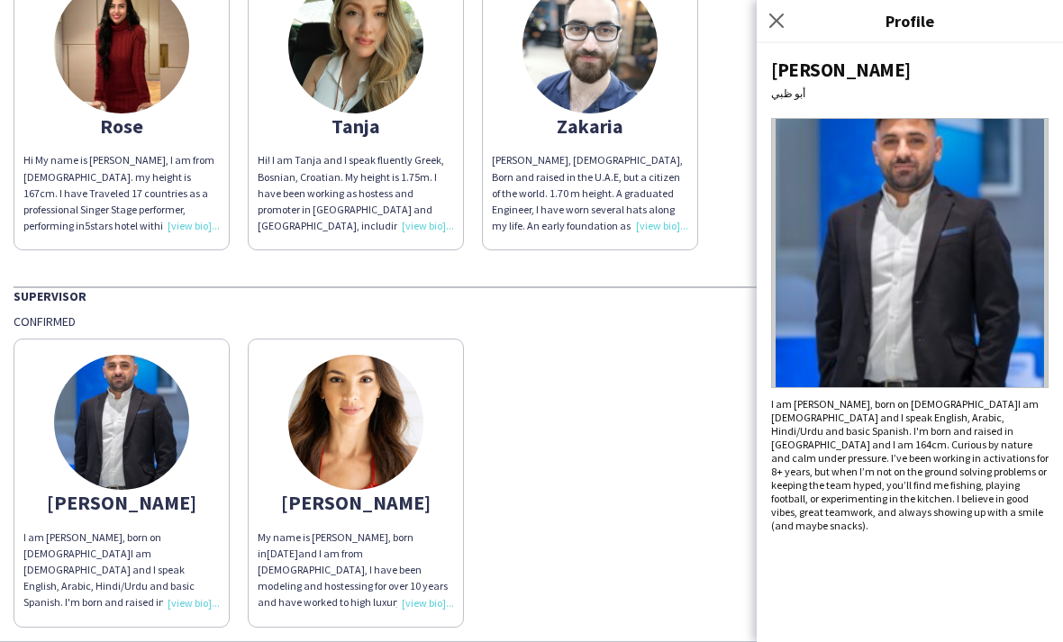
click at [653, 344] on div "[PERSON_NAME] am [PERSON_NAME], born on [DEMOGRAPHIC_DATA]I am [DEMOGRAPHIC_DAT…" at bounding box center [532, 478] width 1036 height 297
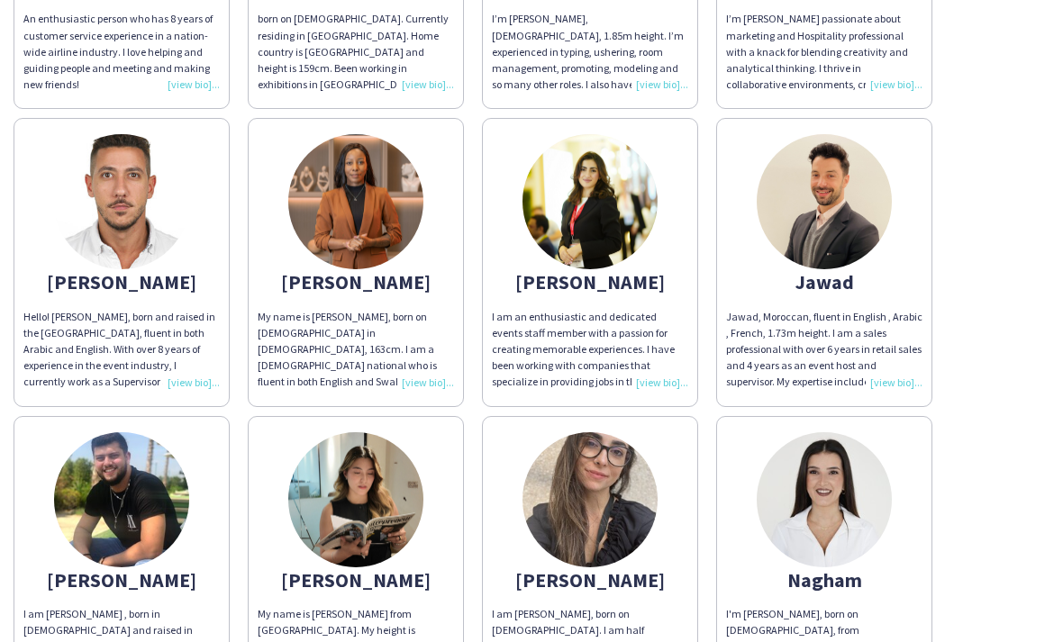
scroll to position [699, 0]
click at [864, 208] on img at bounding box center [824, 200] width 135 height 135
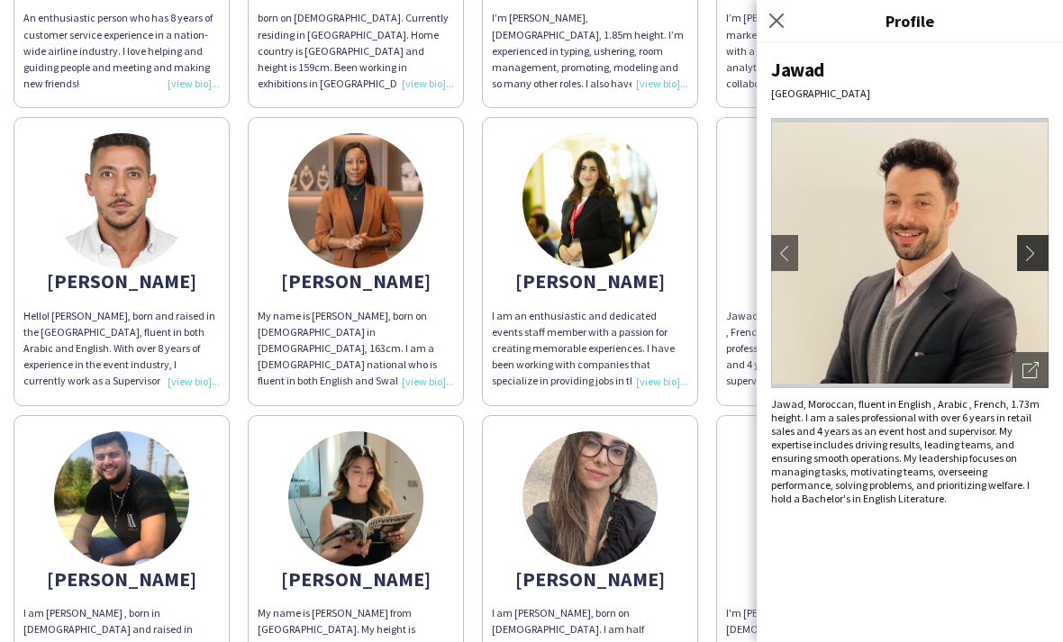
click at [1032, 257] on app-icon "chevron-right" at bounding box center [1035, 253] width 25 height 16
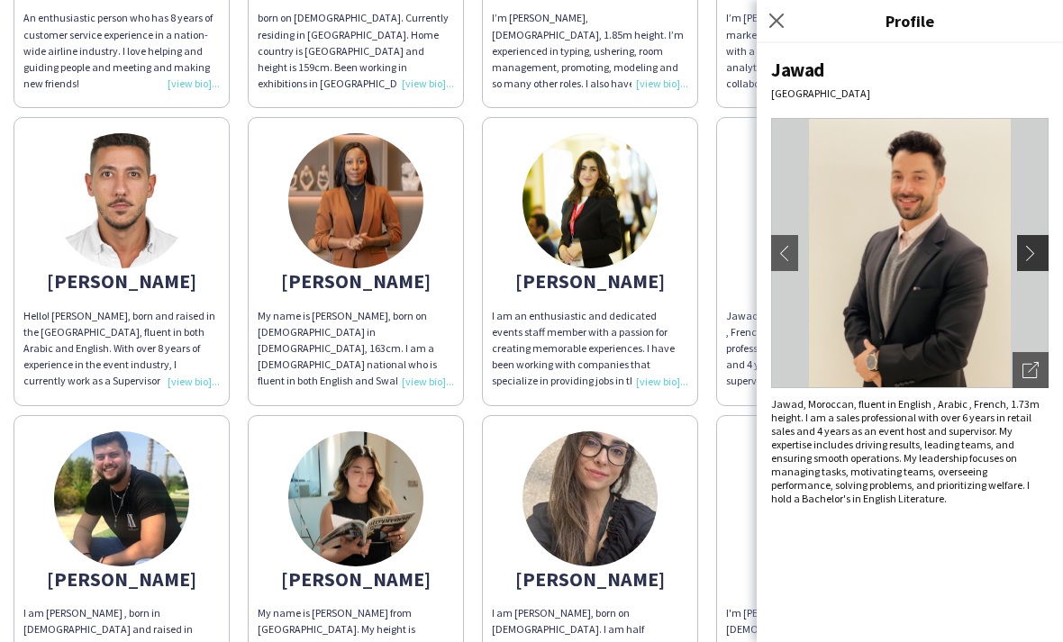
click at [1032, 257] on app-icon "chevron-right" at bounding box center [1035, 253] width 25 height 16
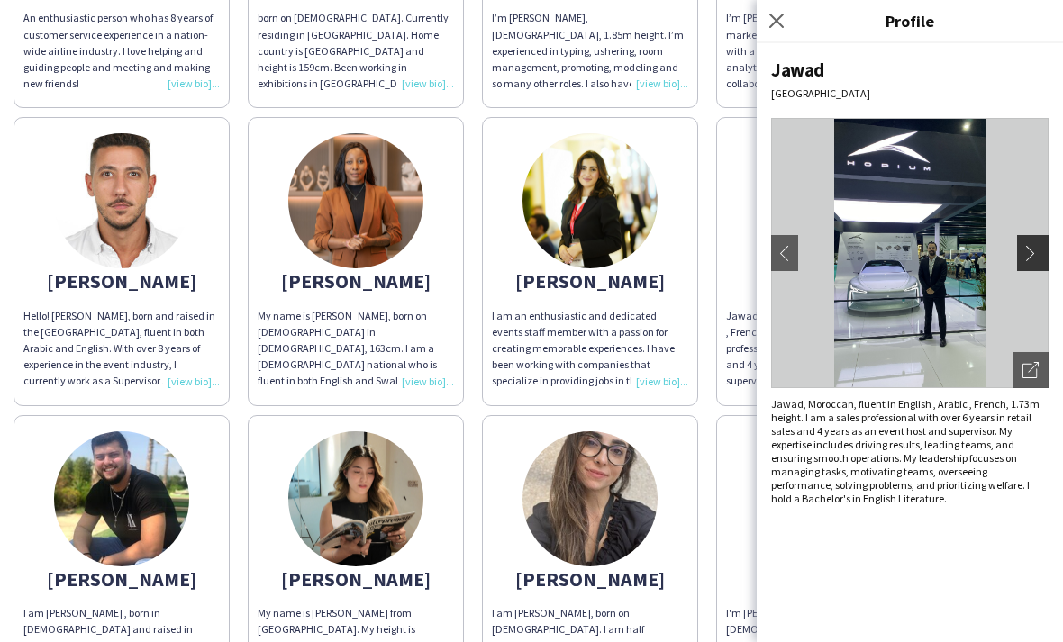
click at [1032, 257] on app-icon "chevron-right" at bounding box center [1035, 253] width 25 height 16
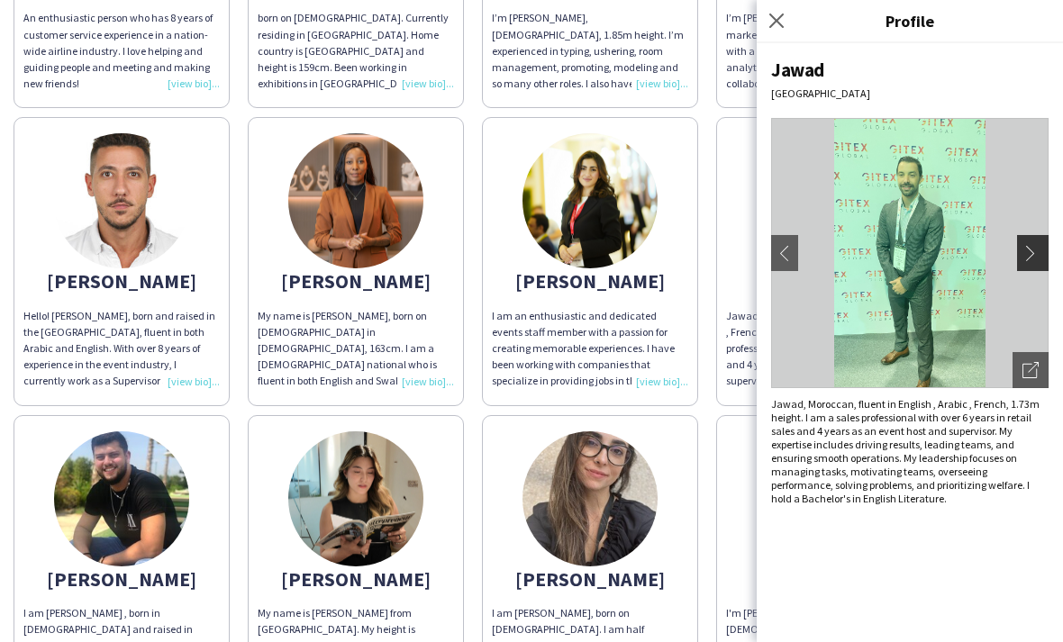
click at [1032, 257] on app-icon "chevron-right" at bounding box center [1035, 253] width 25 height 16
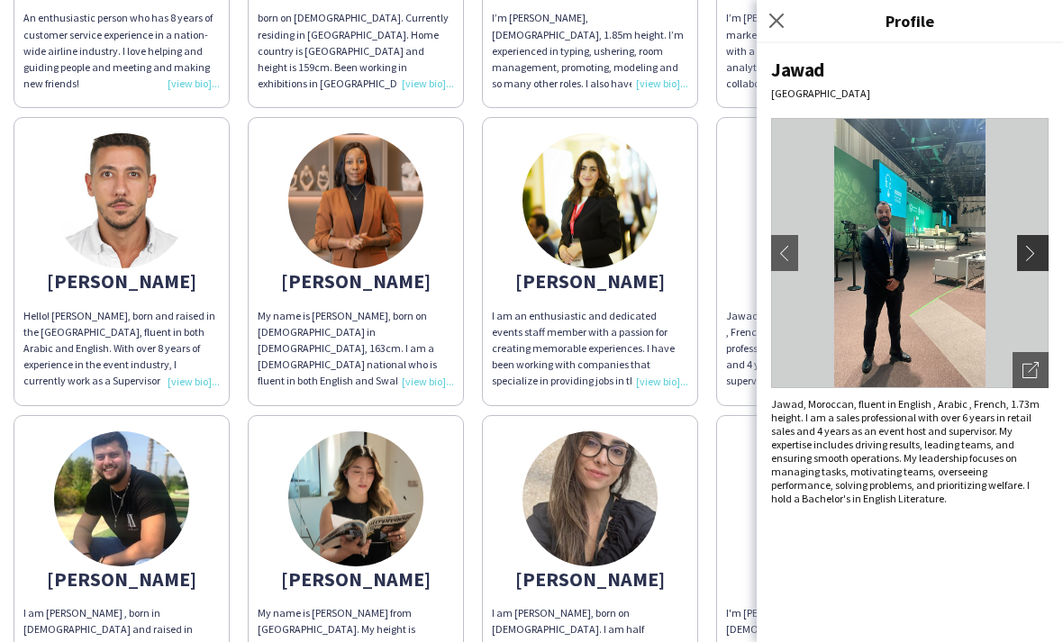
click at [1032, 258] on app-icon "chevron-right" at bounding box center [1035, 253] width 25 height 16
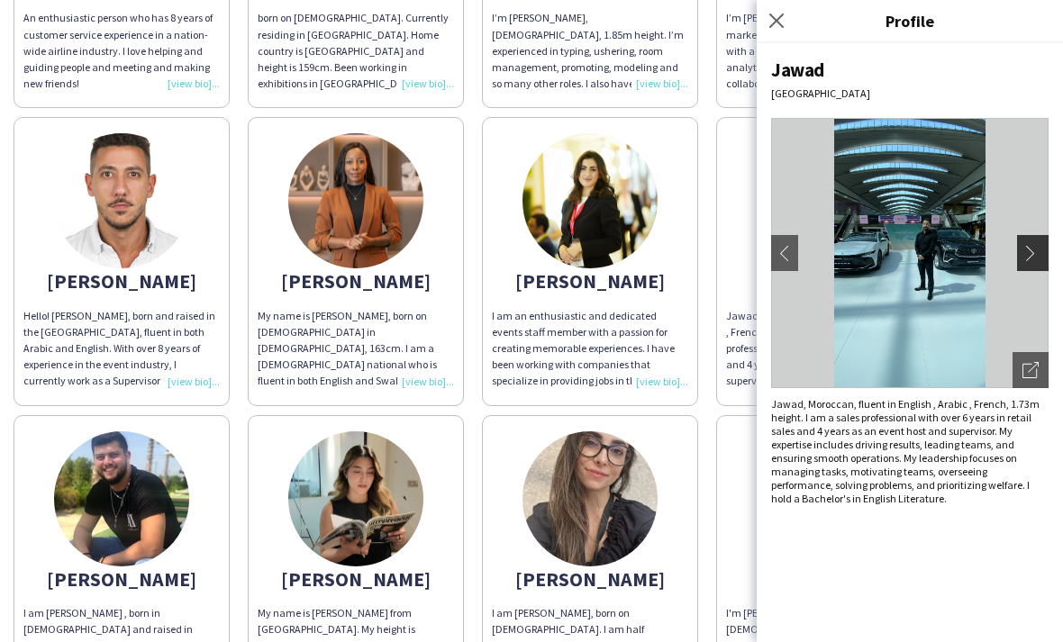
click at [1034, 246] on app-icon "chevron-right" at bounding box center [1035, 253] width 25 height 16
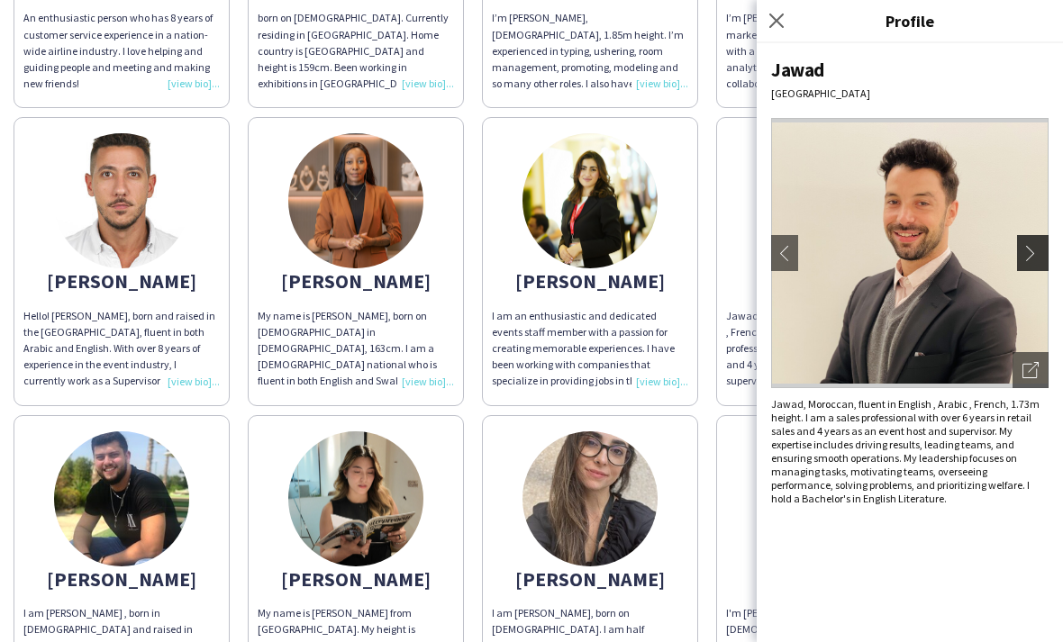
click at [1039, 247] on app-icon "chevron-right" at bounding box center [1035, 253] width 25 height 16
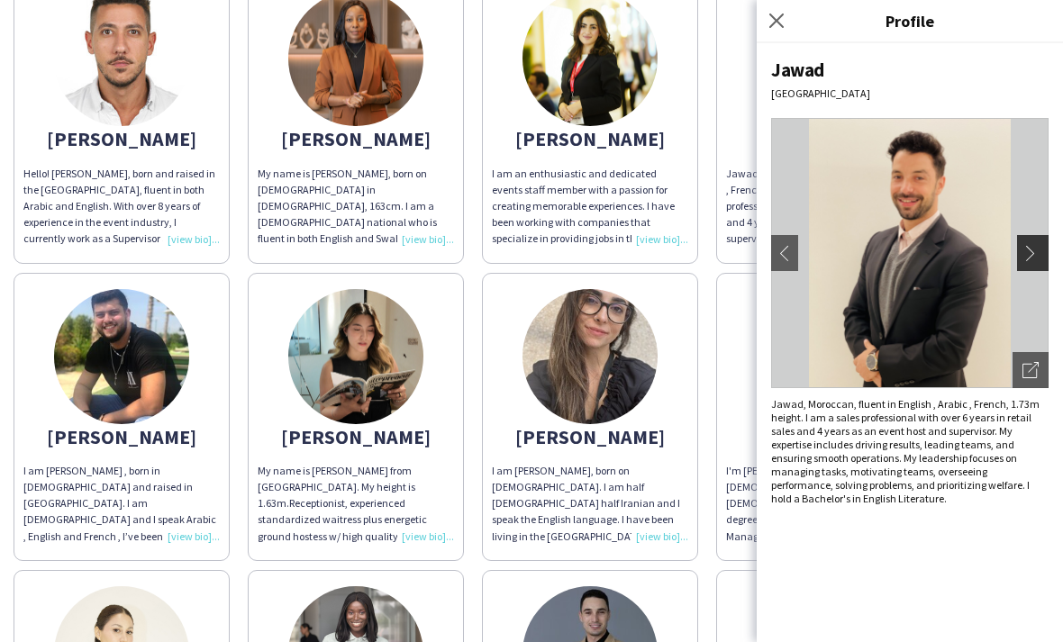
scroll to position [856, 0]
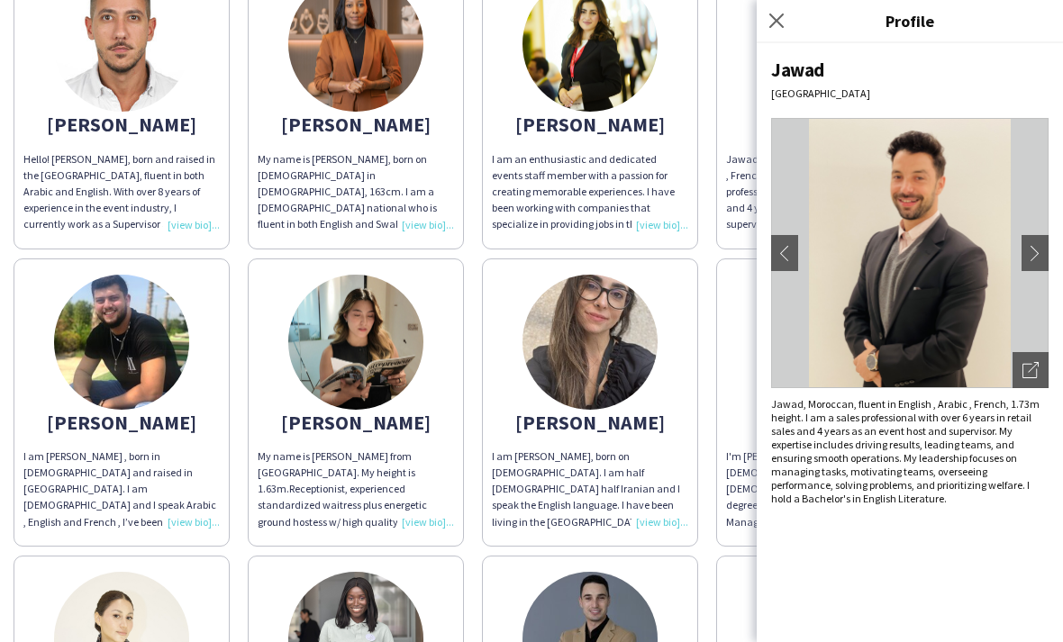
click at [376, 348] on img at bounding box center [355, 342] width 135 height 135
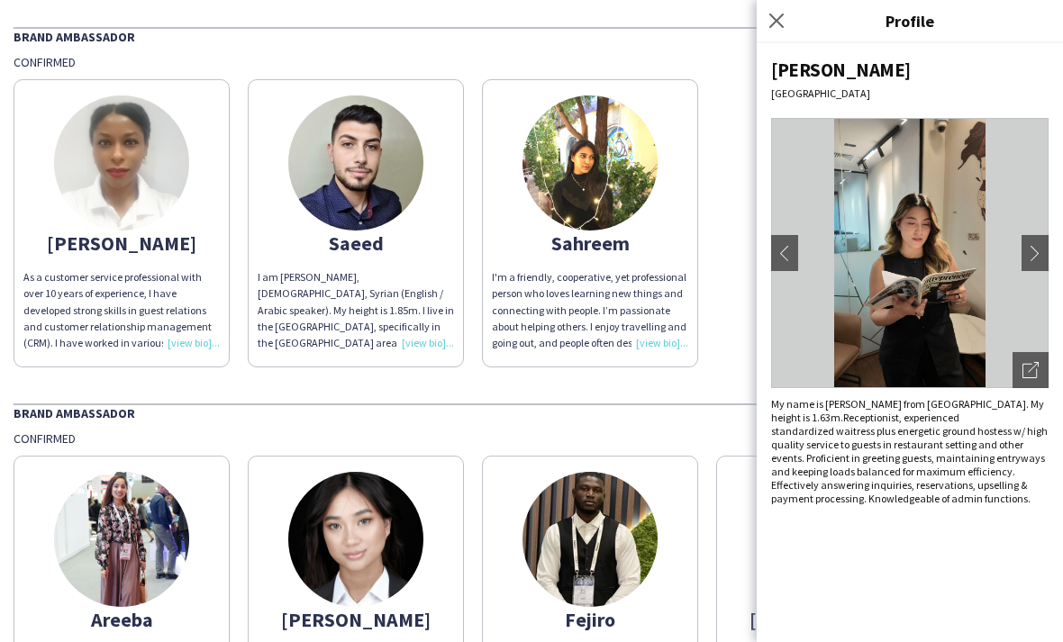
scroll to position [64, 0]
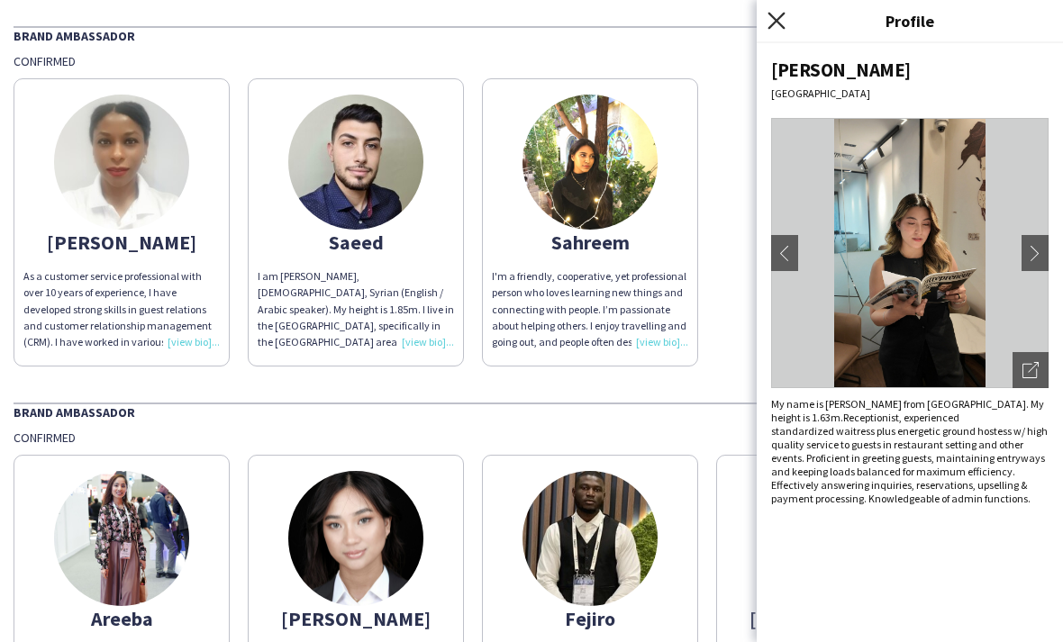
click at [779, 24] on icon at bounding box center [776, 20] width 17 height 17
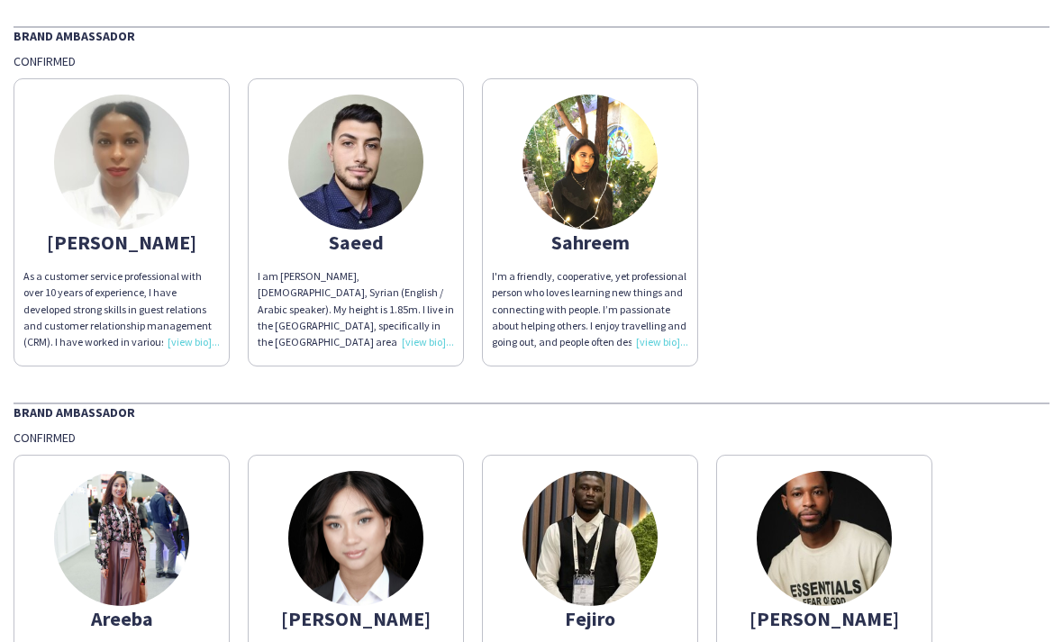
click at [616, 182] on img at bounding box center [590, 162] width 135 height 135
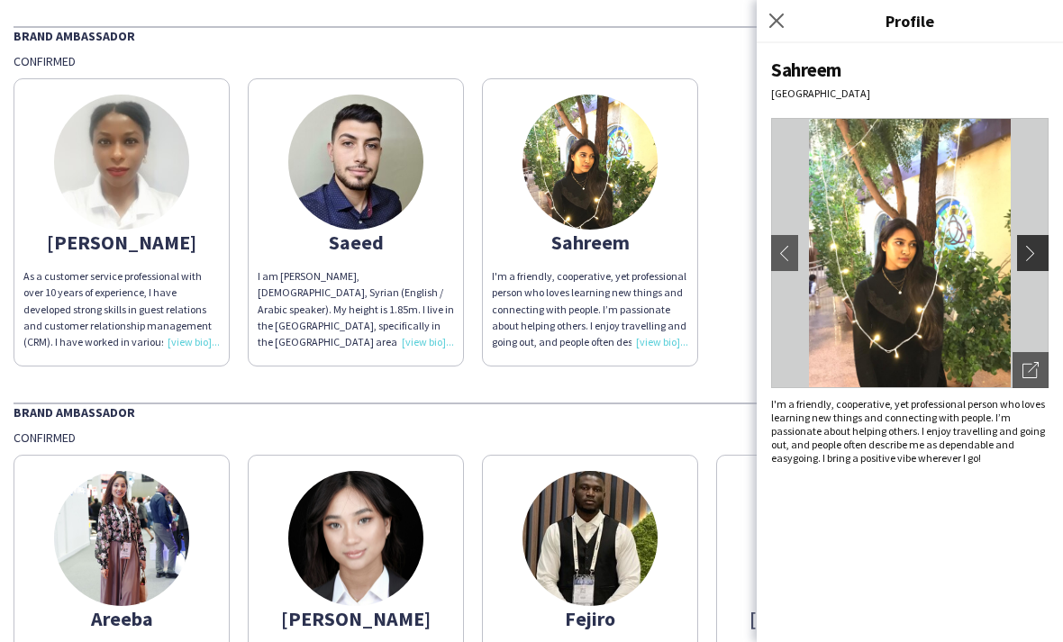
click at [1036, 245] on app-icon "chevron-right" at bounding box center [1035, 253] width 25 height 16
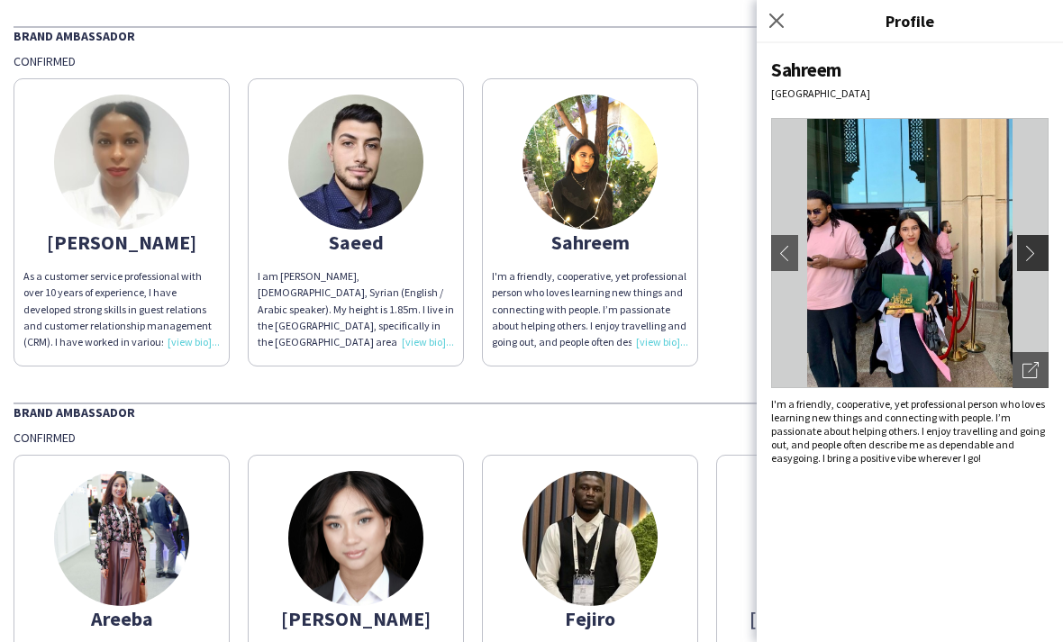
click at [1035, 250] on app-icon "chevron-right" at bounding box center [1035, 253] width 25 height 16
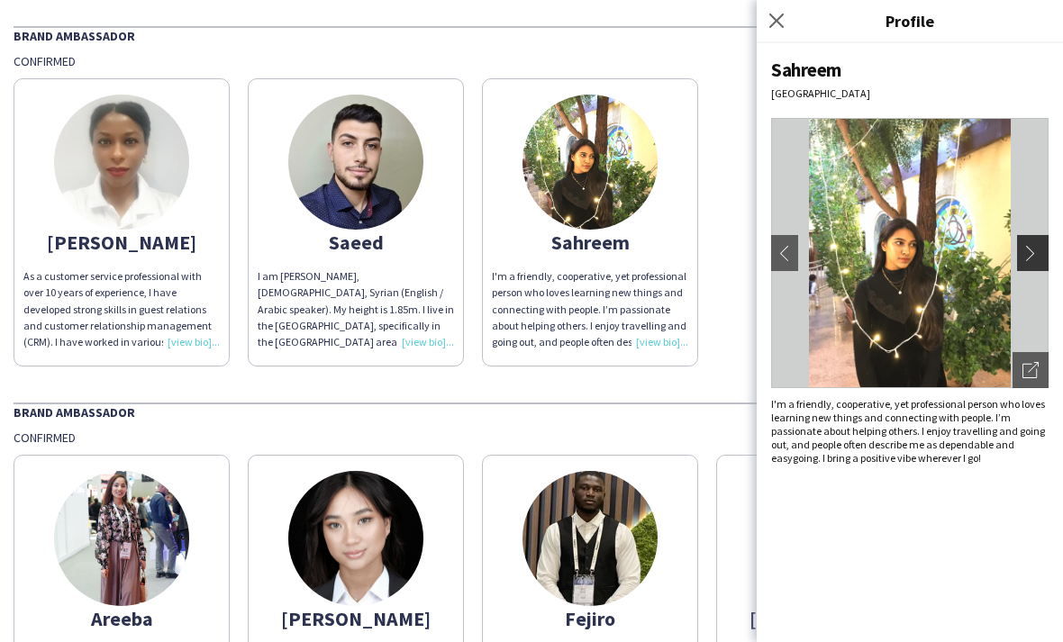
click at [1035, 249] on app-icon "chevron-right" at bounding box center [1035, 253] width 25 height 16
click at [1032, 248] on app-icon "chevron-right" at bounding box center [1035, 253] width 25 height 16
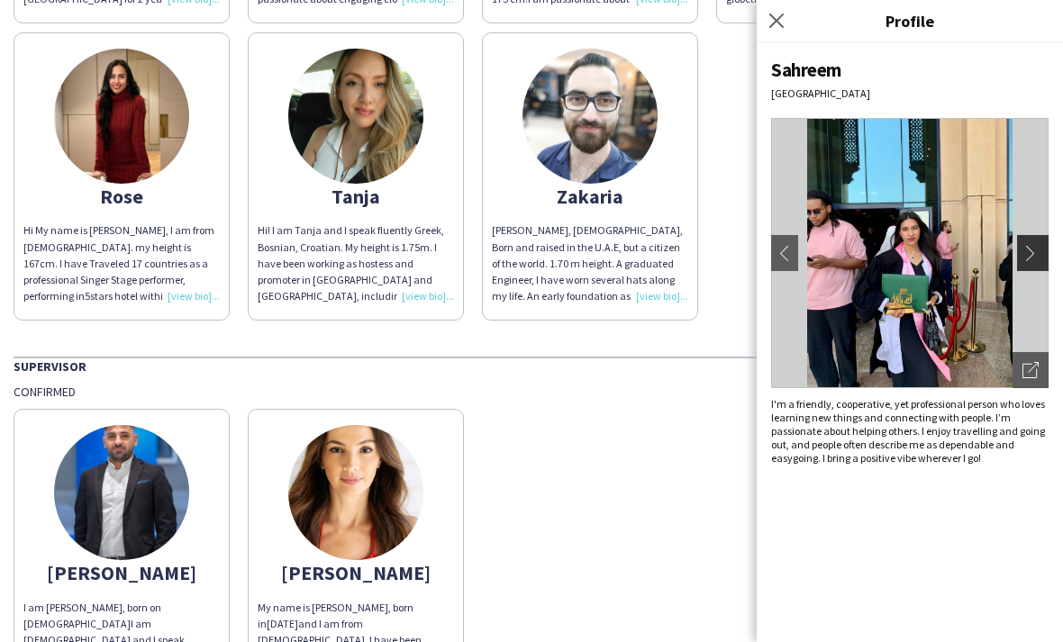
scroll to position [1676, 0]
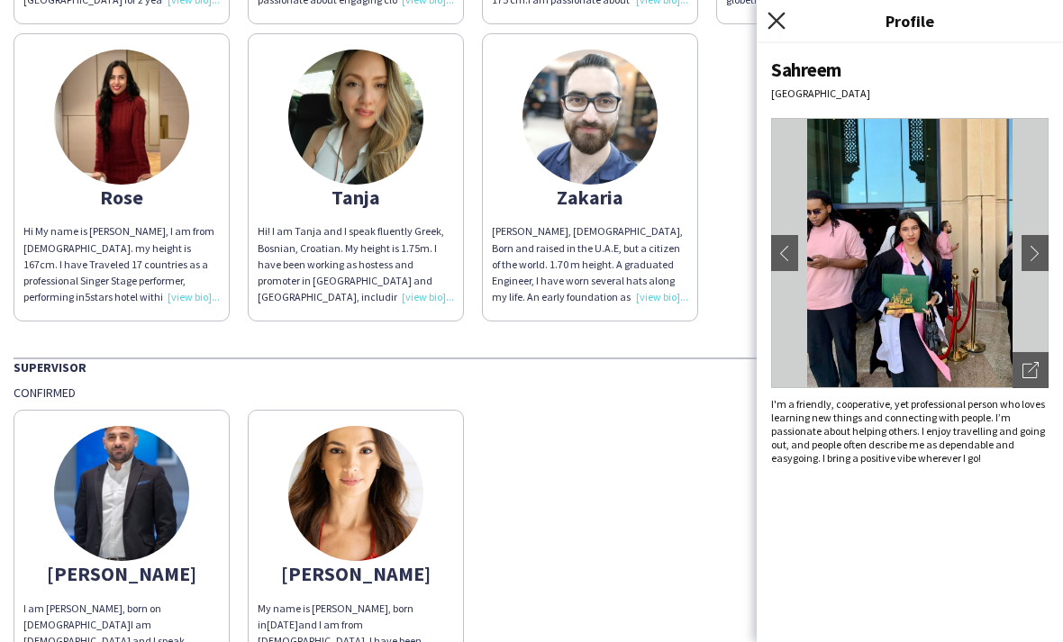
click at [780, 26] on icon "Close pop-in" at bounding box center [776, 20] width 17 height 17
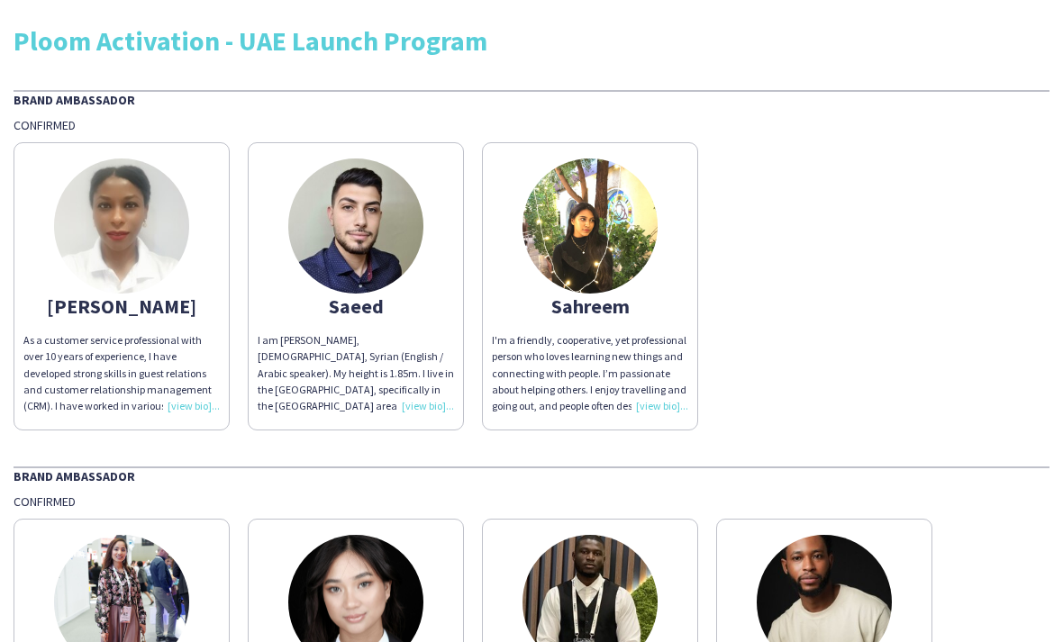
scroll to position [0, 0]
